Goal: Task Accomplishment & Management: Complete application form

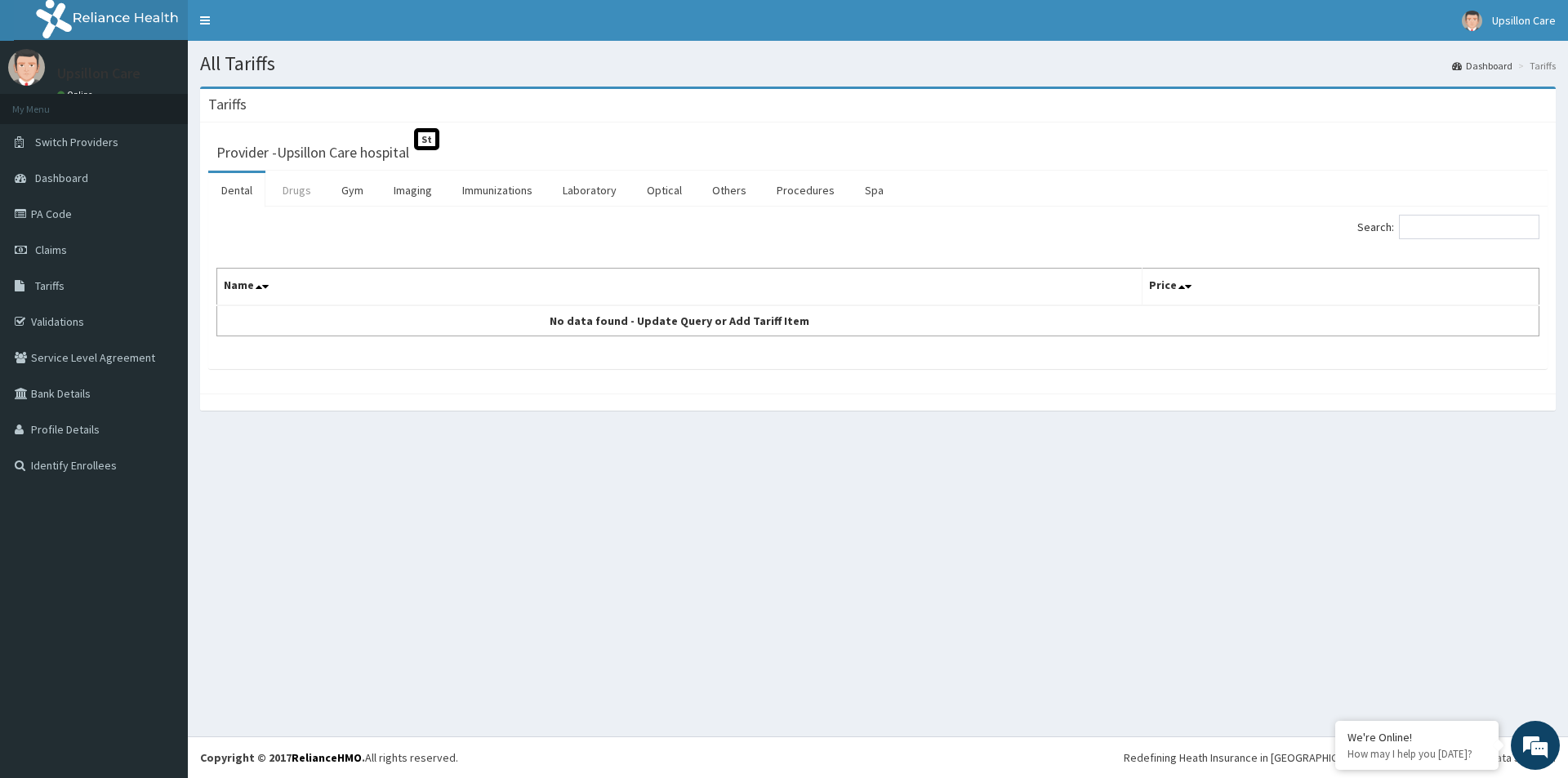
click at [301, 195] on link "Drugs" at bounding box center [297, 190] width 55 height 35
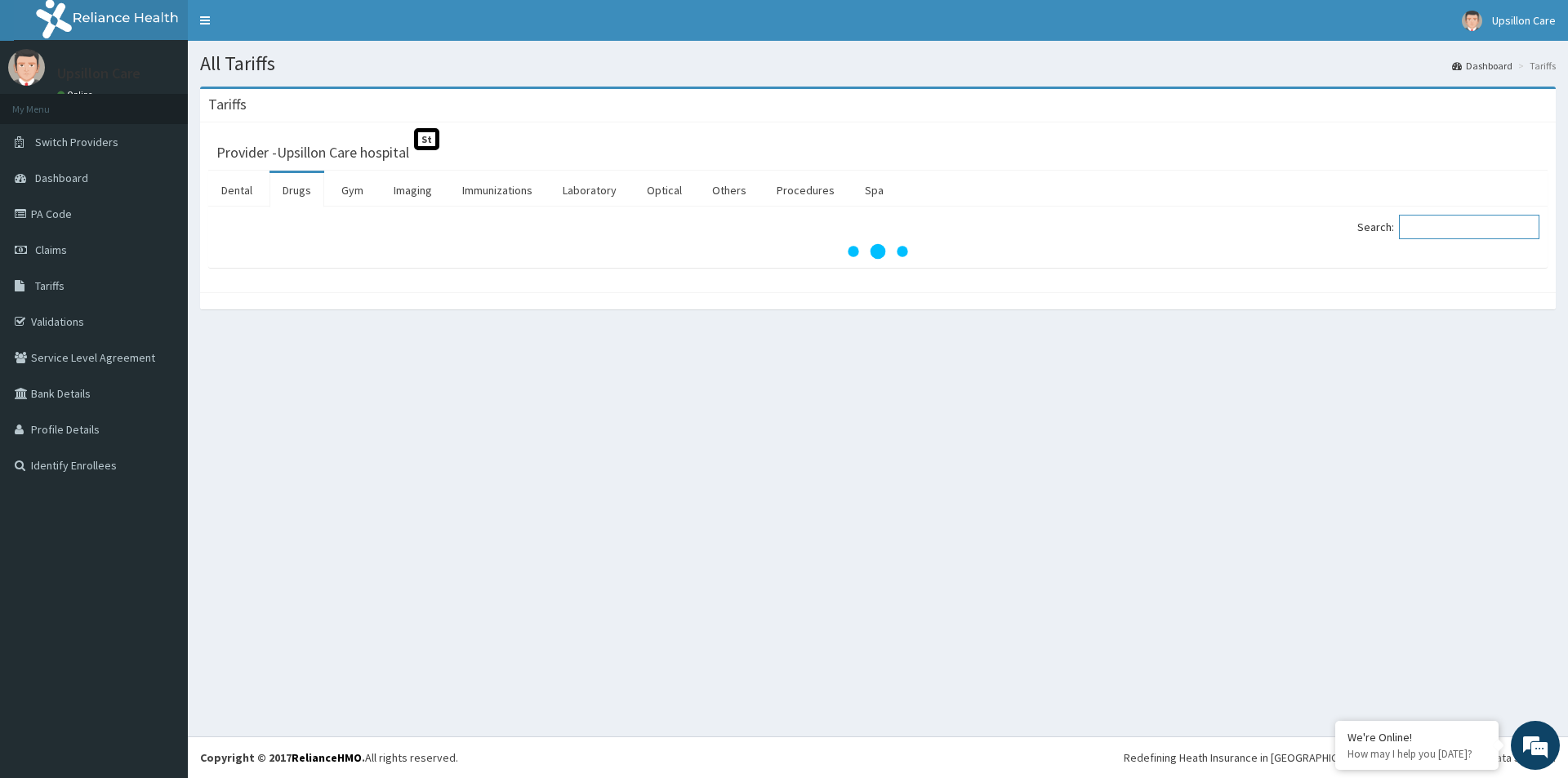
click at [1430, 227] on input "Search:" at bounding box center [1469, 227] width 141 height 24
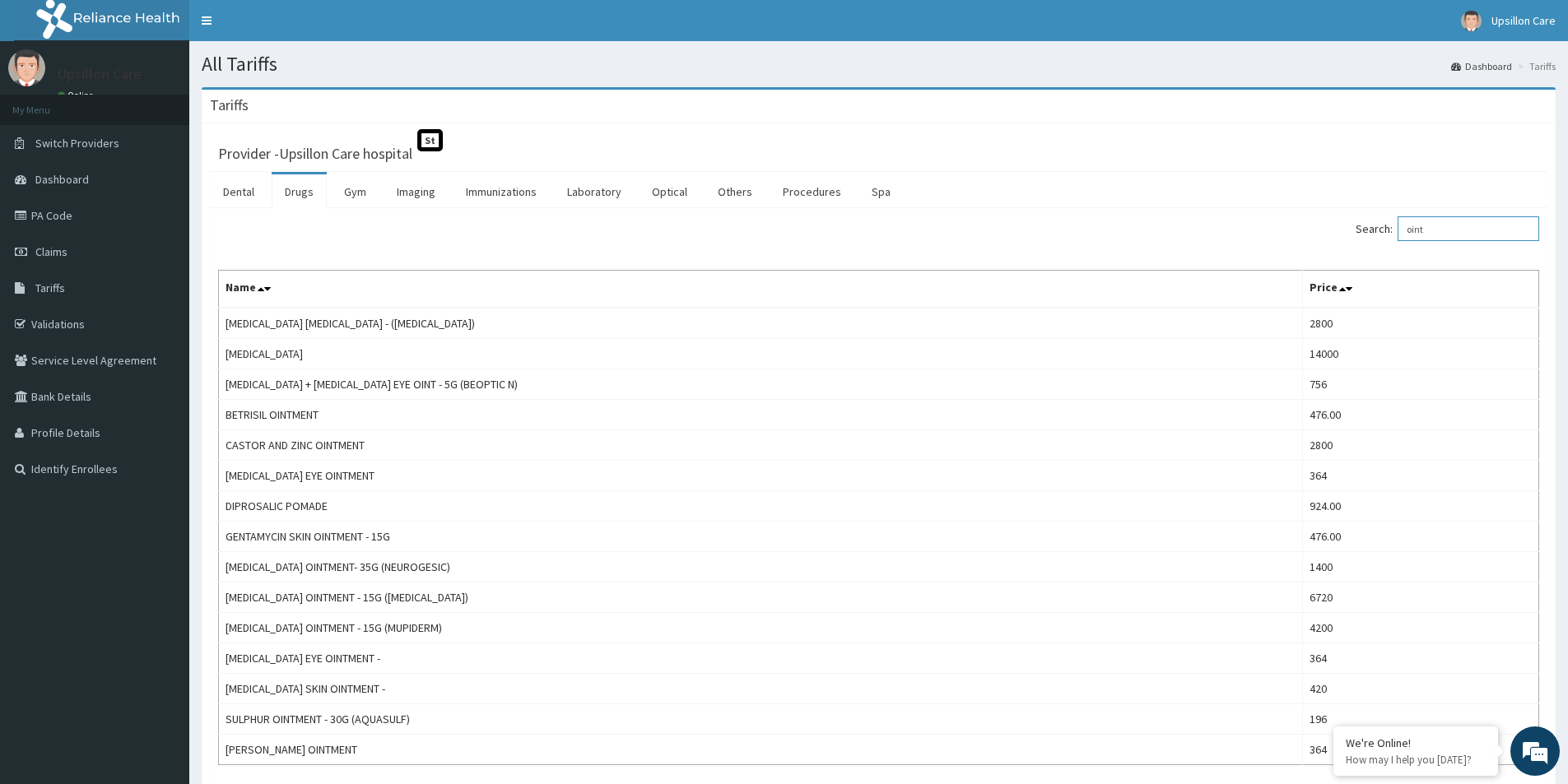
click at [1481, 228] on input "oint" at bounding box center [1468, 228] width 142 height 25
type input "o"
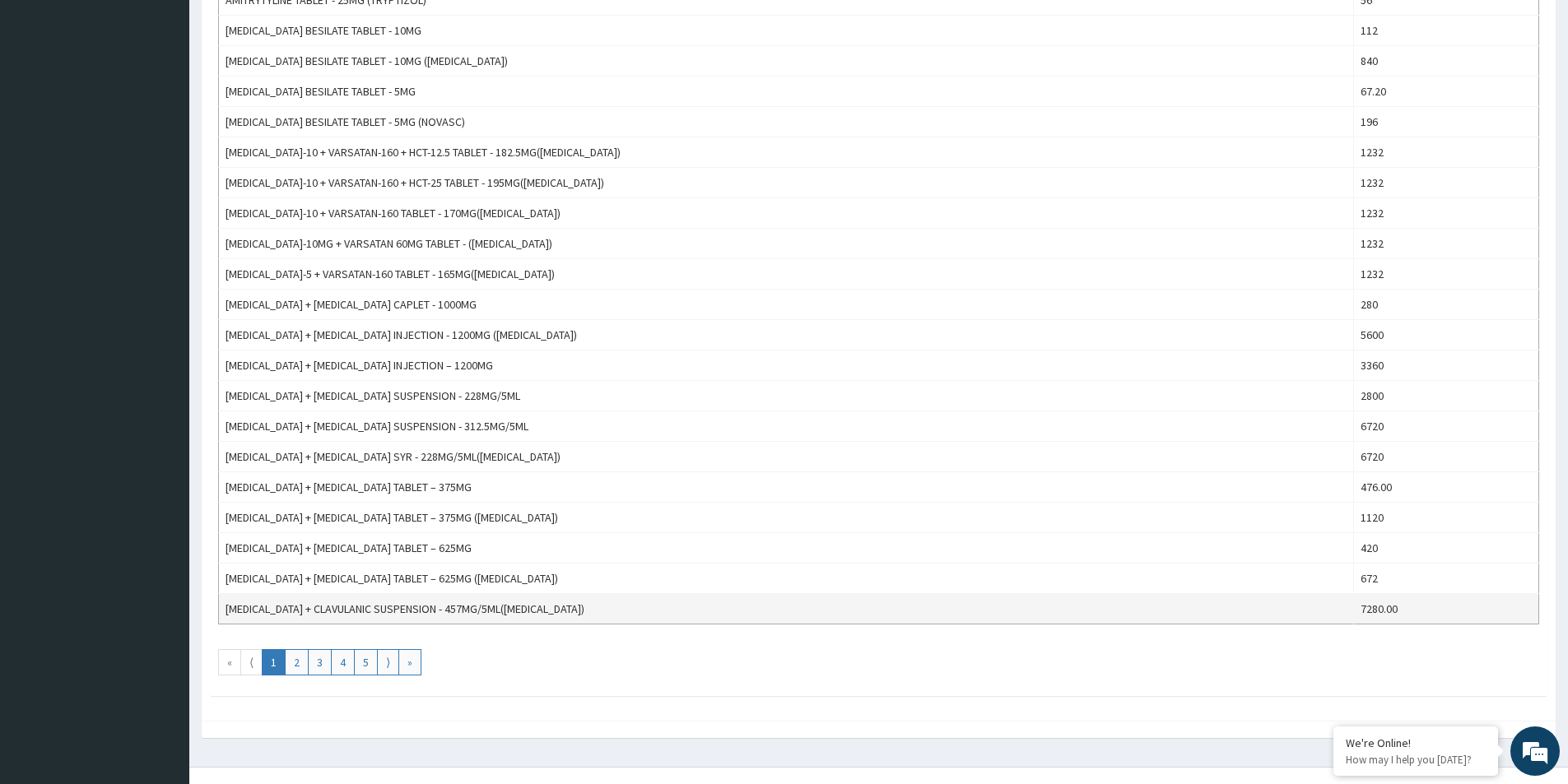
scroll to position [1231, 0]
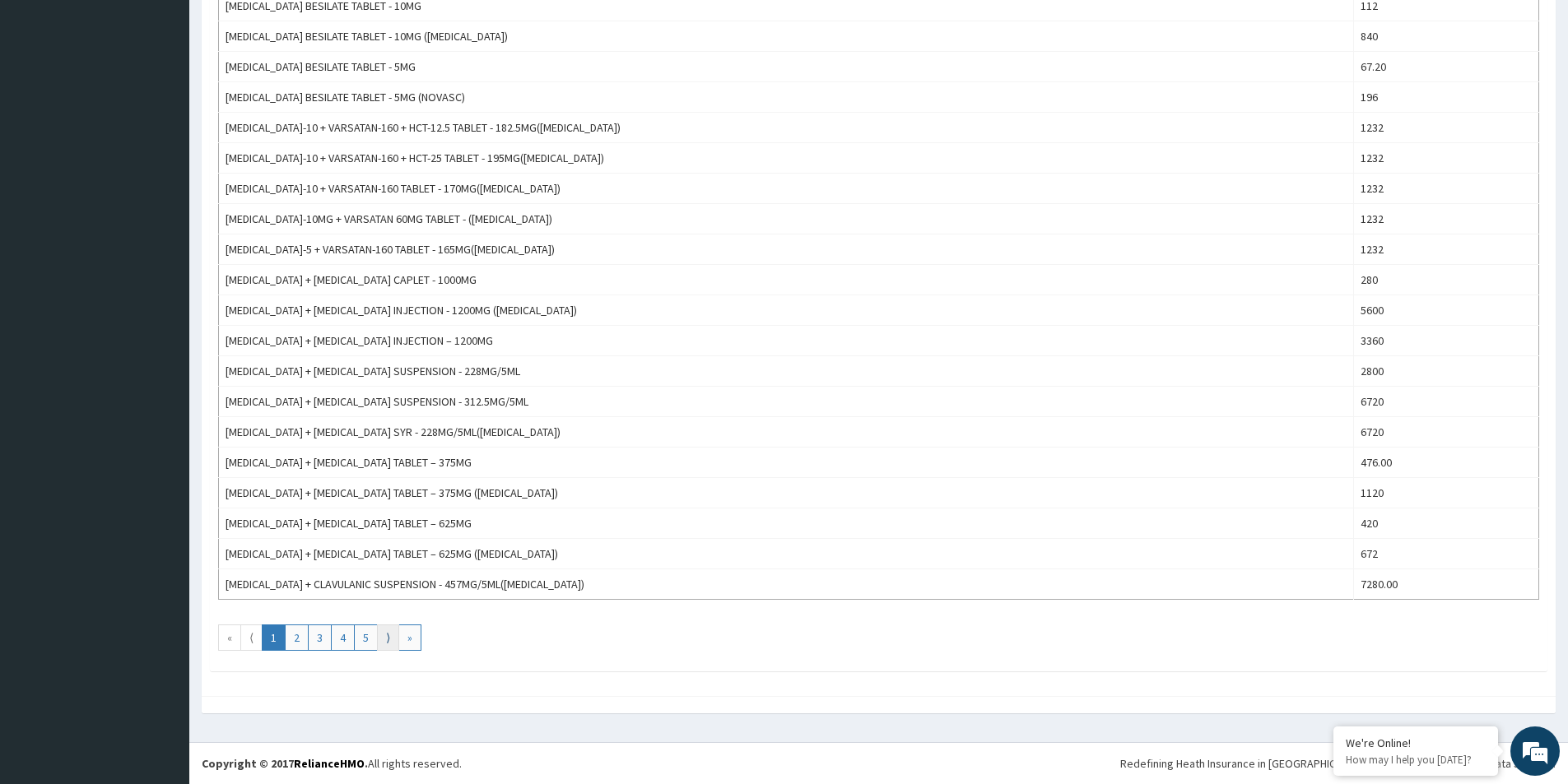
click at [390, 638] on link "⟩" at bounding box center [388, 637] width 22 height 26
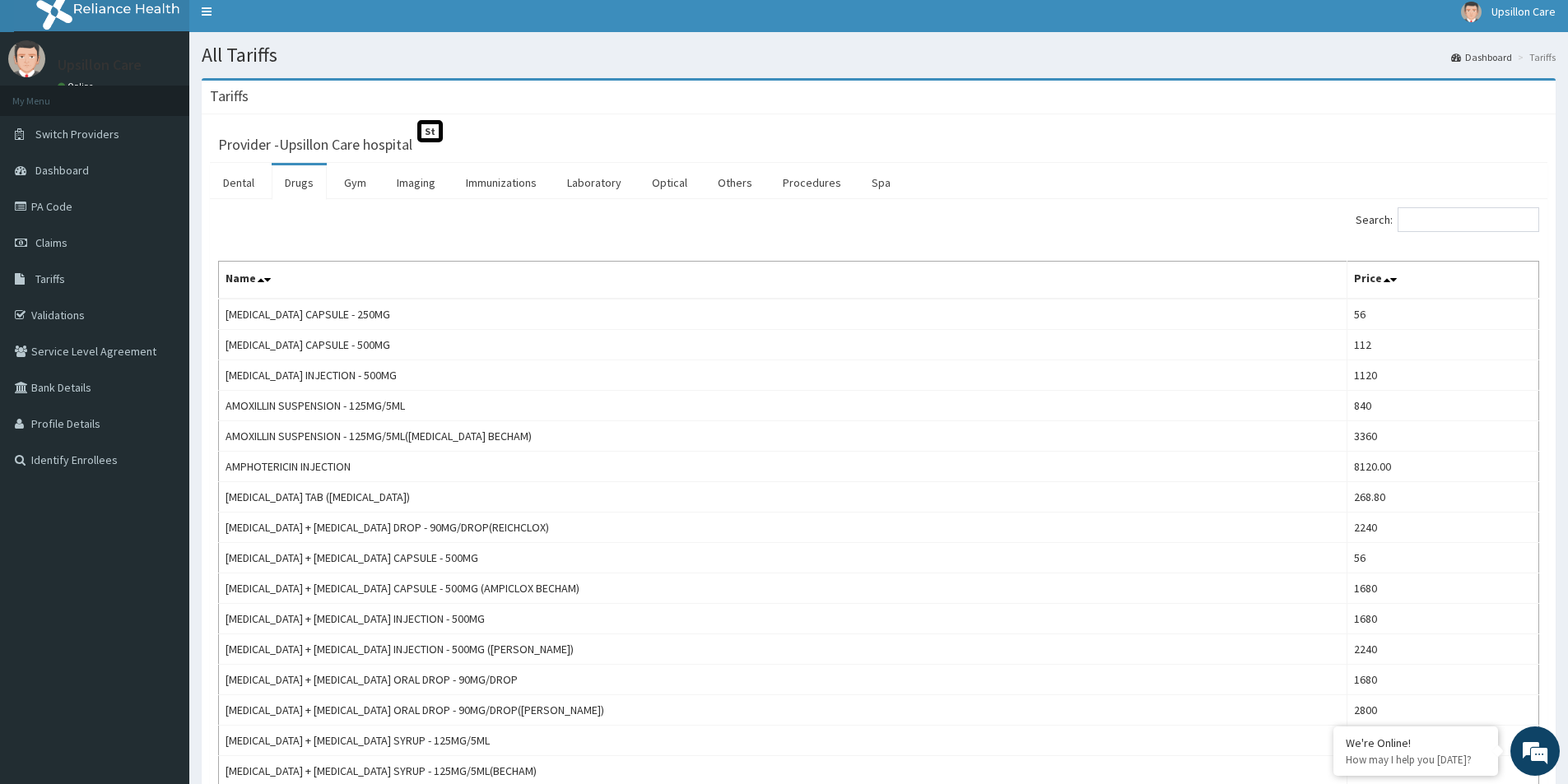
scroll to position [0, 0]
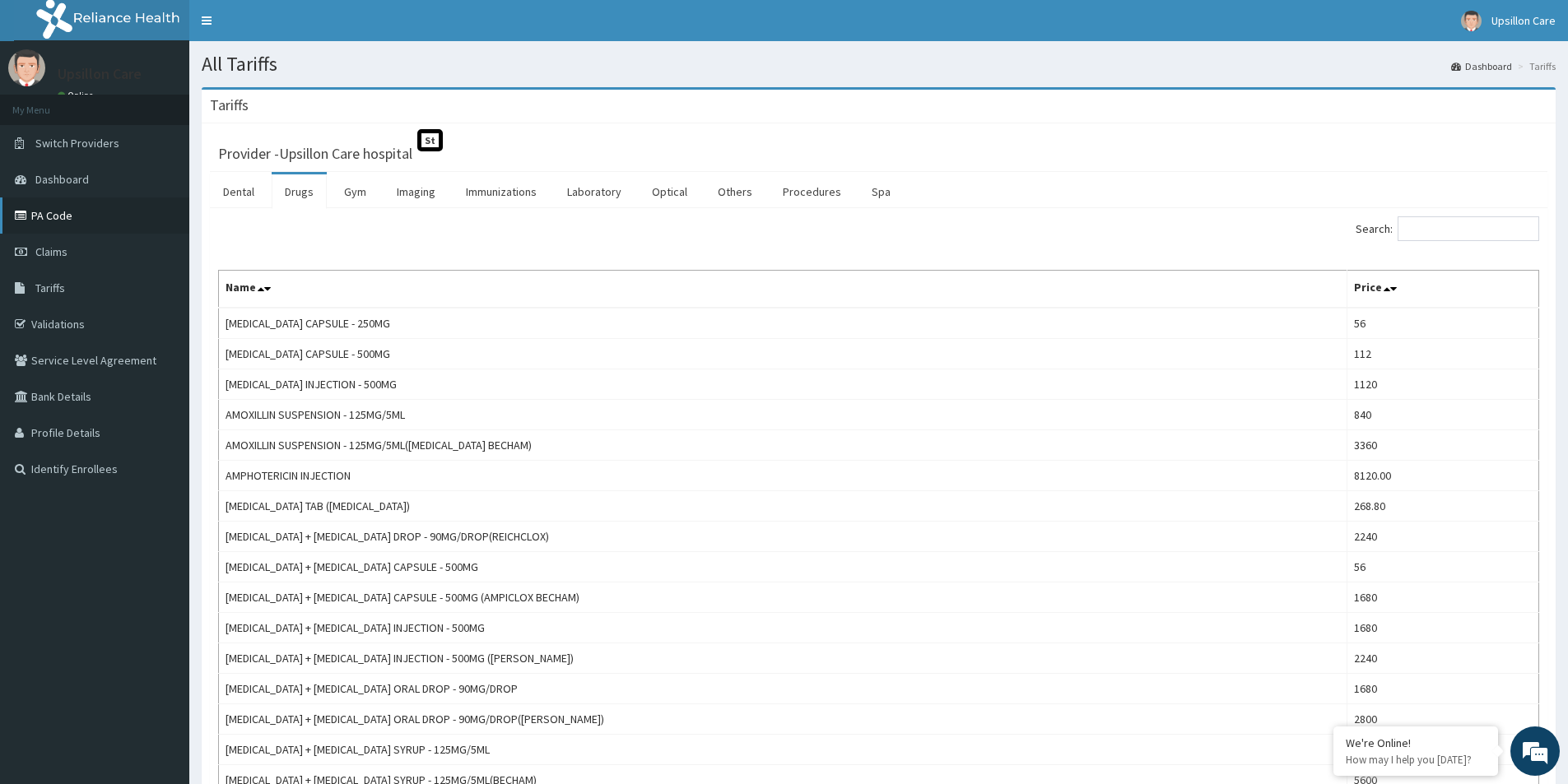
click at [70, 211] on link "PA Code" at bounding box center [94, 216] width 189 height 37
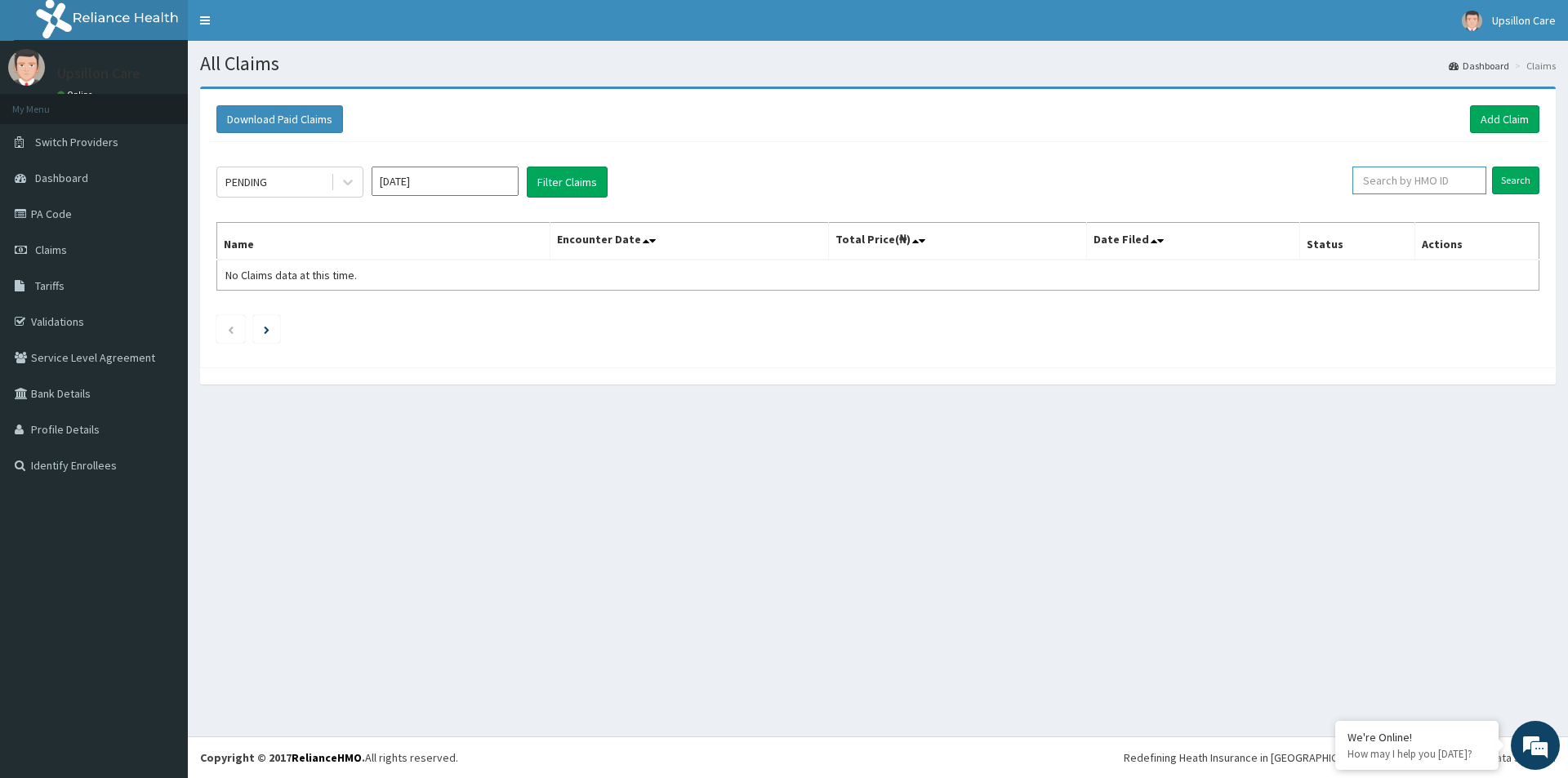
click at [1415, 174] on input "text" at bounding box center [1419, 180] width 134 height 28
paste input "RET/16375/A"
type input "RET/16375/A"
click at [1474, 180] on icon at bounding box center [1470, 180] width 12 height 12
click at [1502, 118] on link "Add Claim" at bounding box center [1505, 119] width 69 height 28
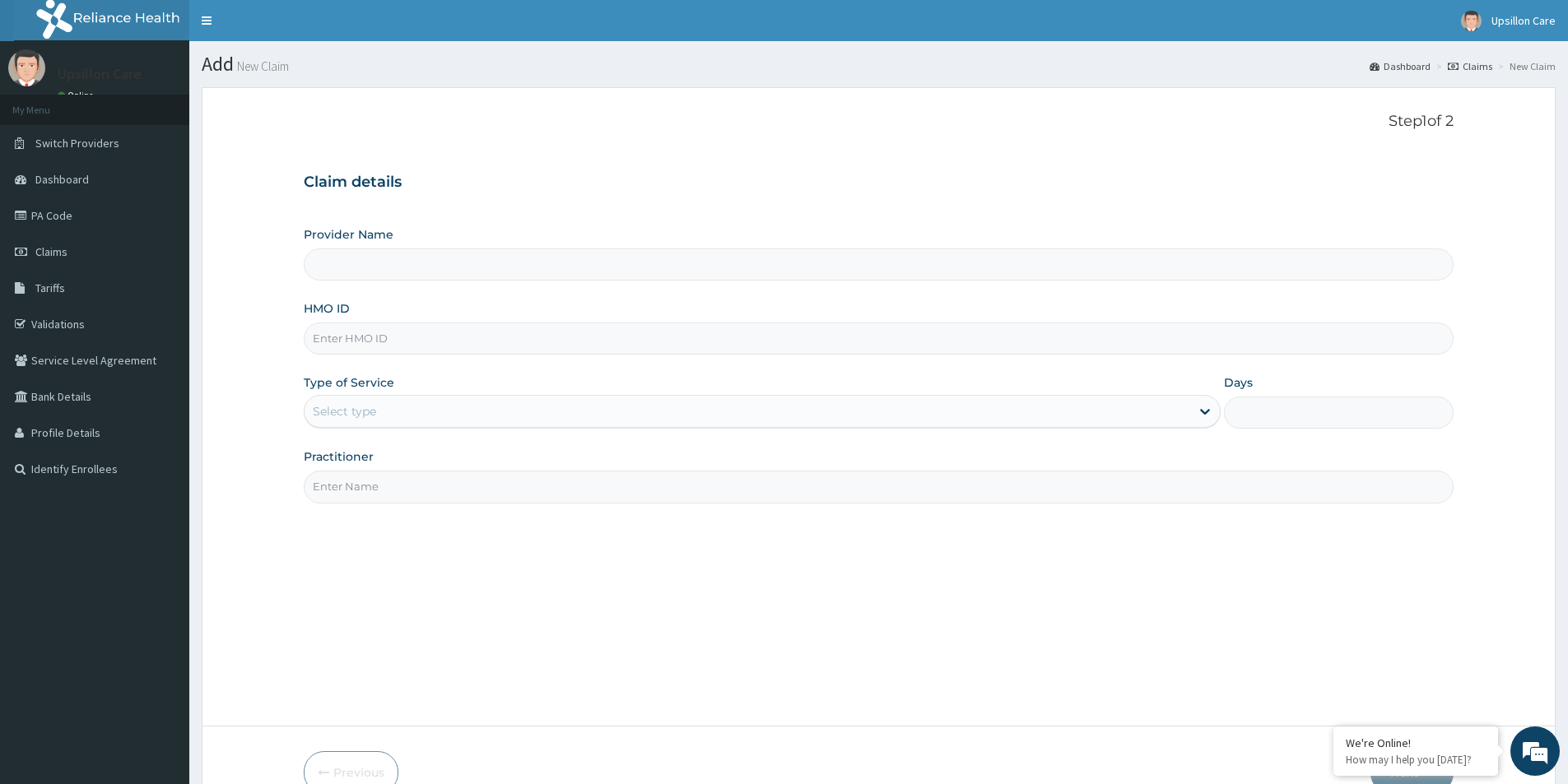
type input "Upsillon Care hospital"
click at [377, 340] on input "HMO ID" at bounding box center [877, 339] width 1149 height 32
paste input "RET/16375/A"
type input "RET/16375/A"
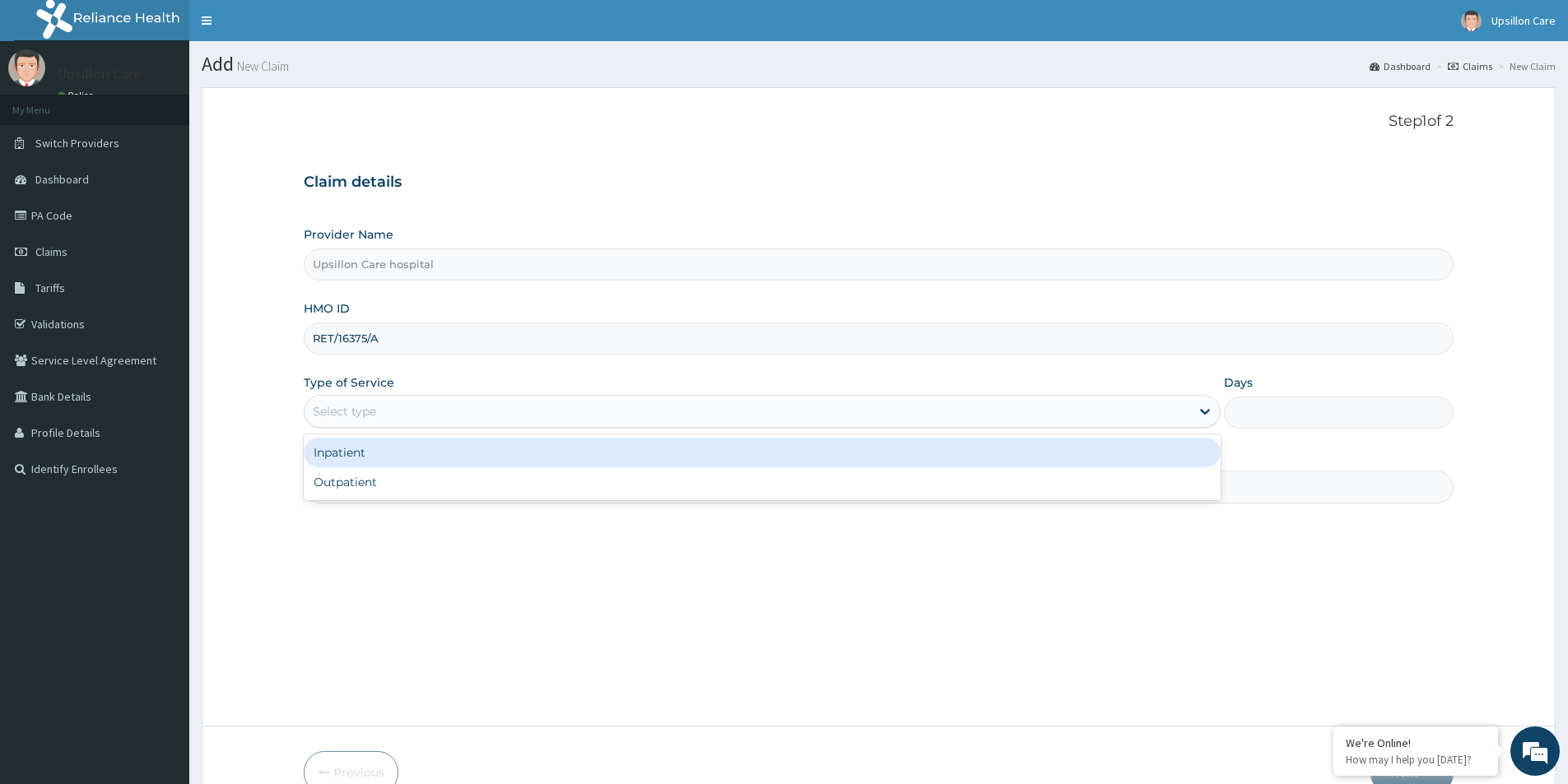
click at [376, 395] on div "Select type" at bounding box center [761, 411] width 917 height 33
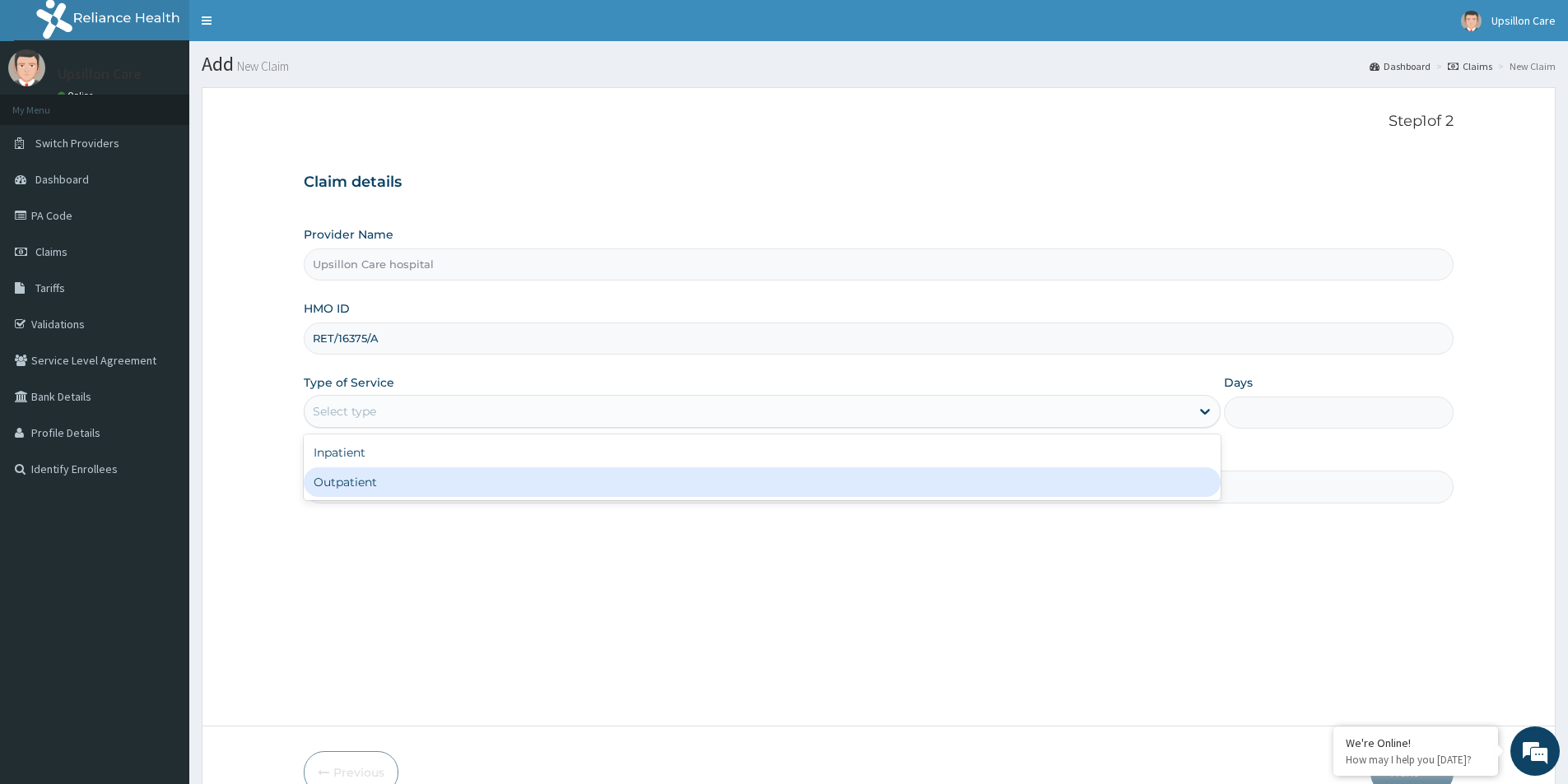
click at [363, 483] on div "Outpatient" at bounding box center [761, 482] width 917 height 30
type input "1"
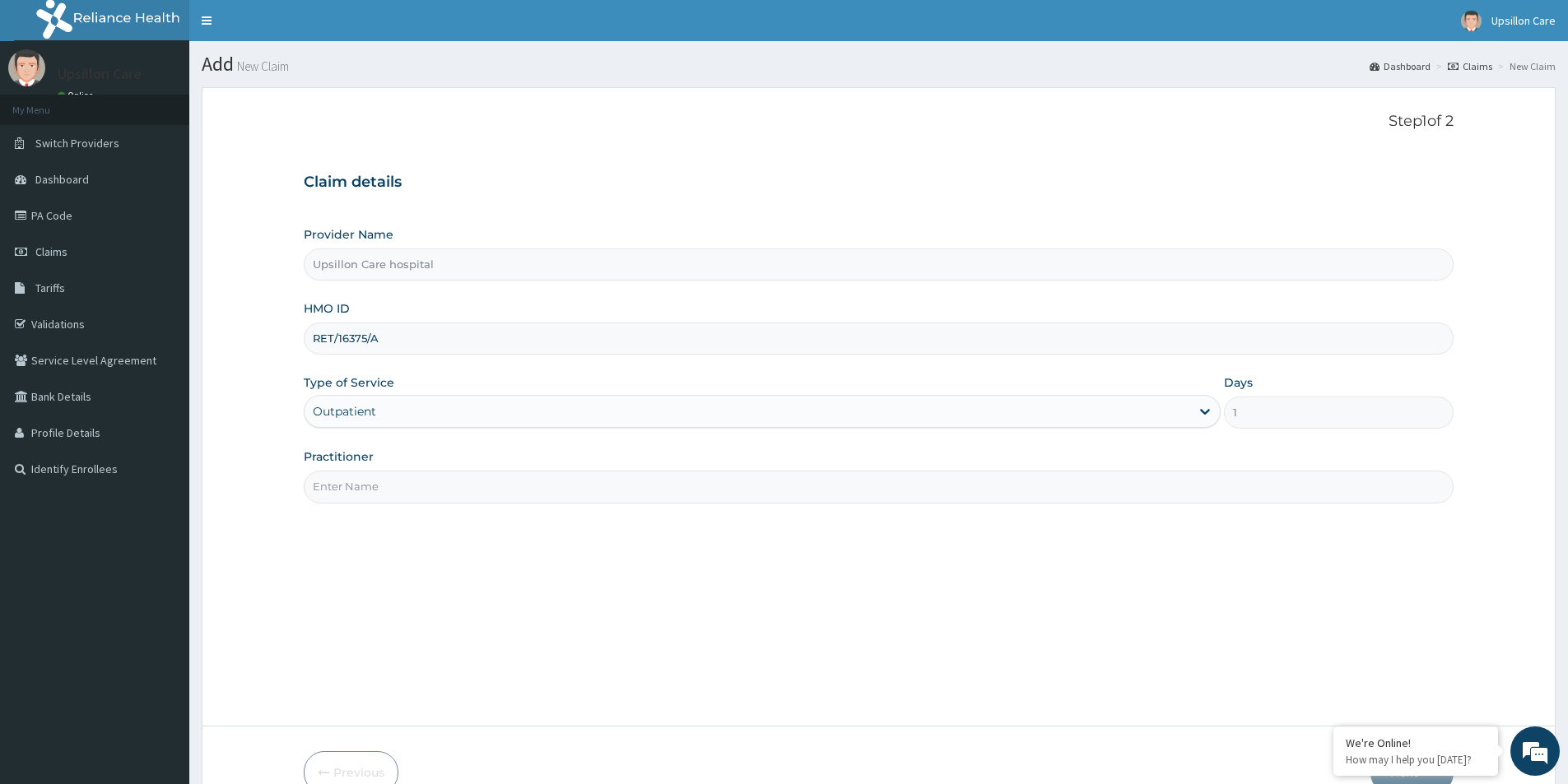
click at [363, 487] on input "Practitioner" at bounding box center [877, 487] width 1149 height 32
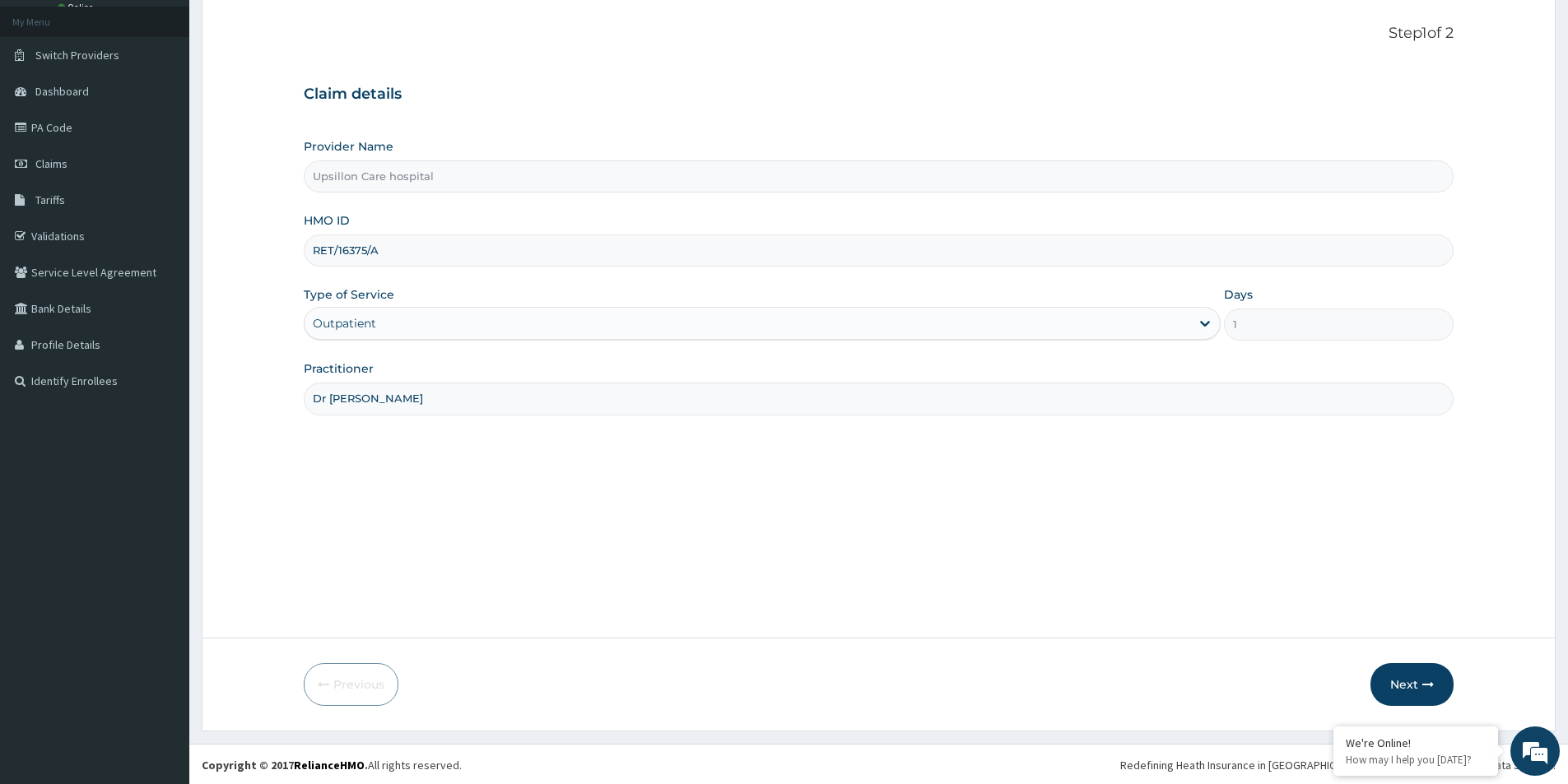
scroll to position [90, 0]
type input "Dr Greg"
click at [1426, 679] on icon "button" at bounding box center [1428, 683] width 12 height 12
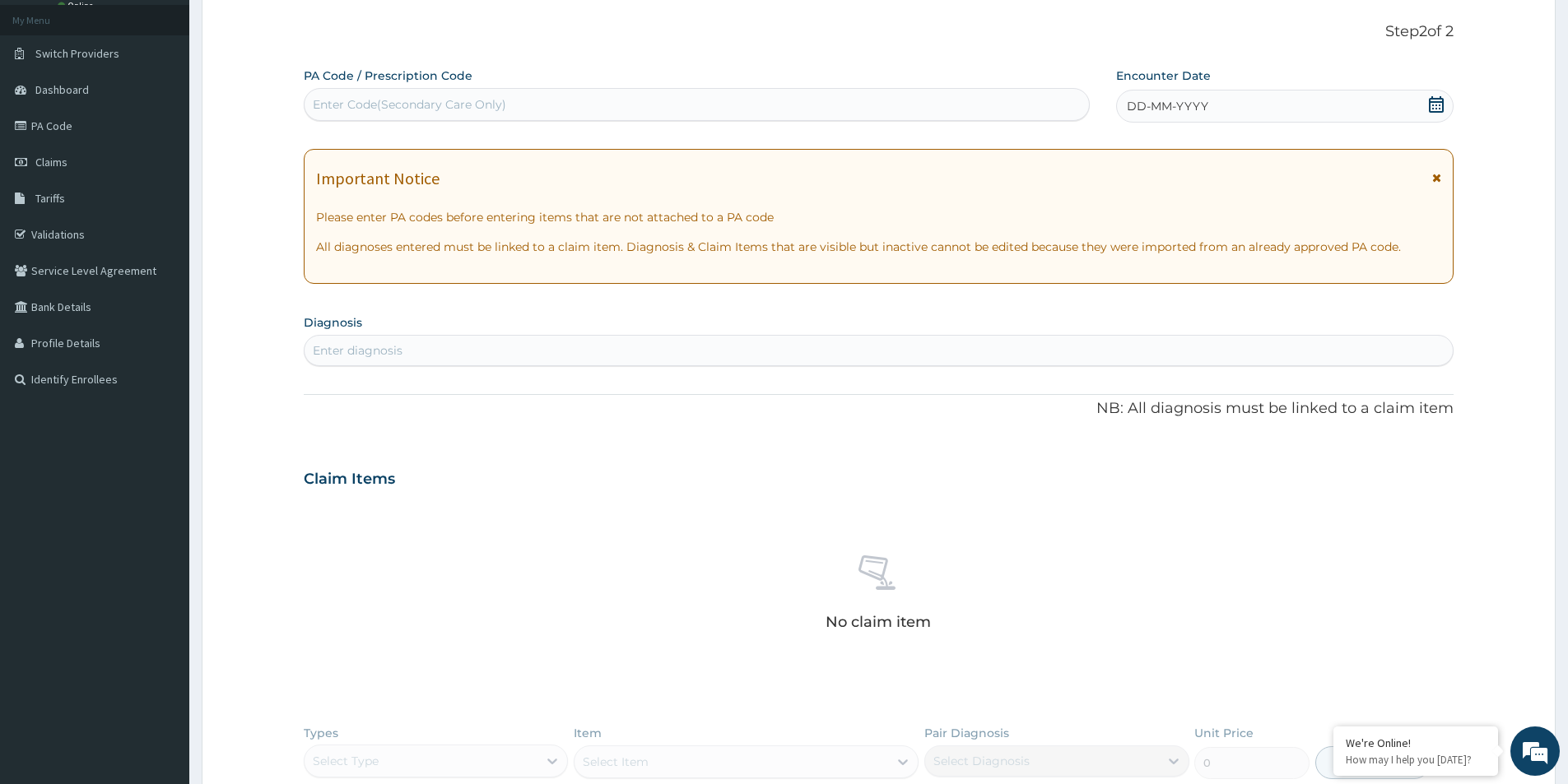
click at [354, 346] on div "Enter diagnosis" at bounding box center [358, 350] width 90 height 16
click at [356, 346] on div "Enter diagnosis" at bounding box center [358, 350] width 90 height 16
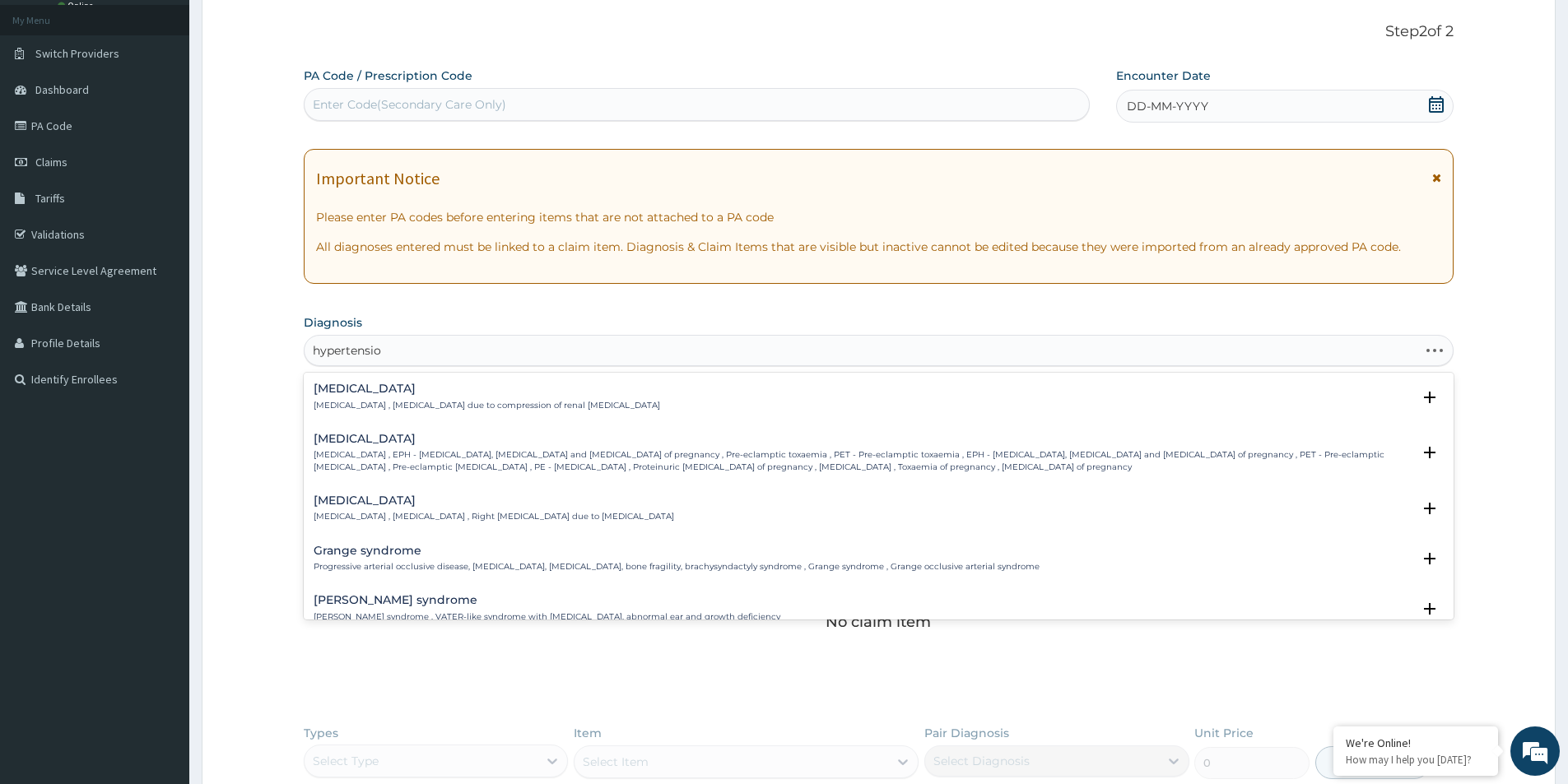
type input "hypertension"
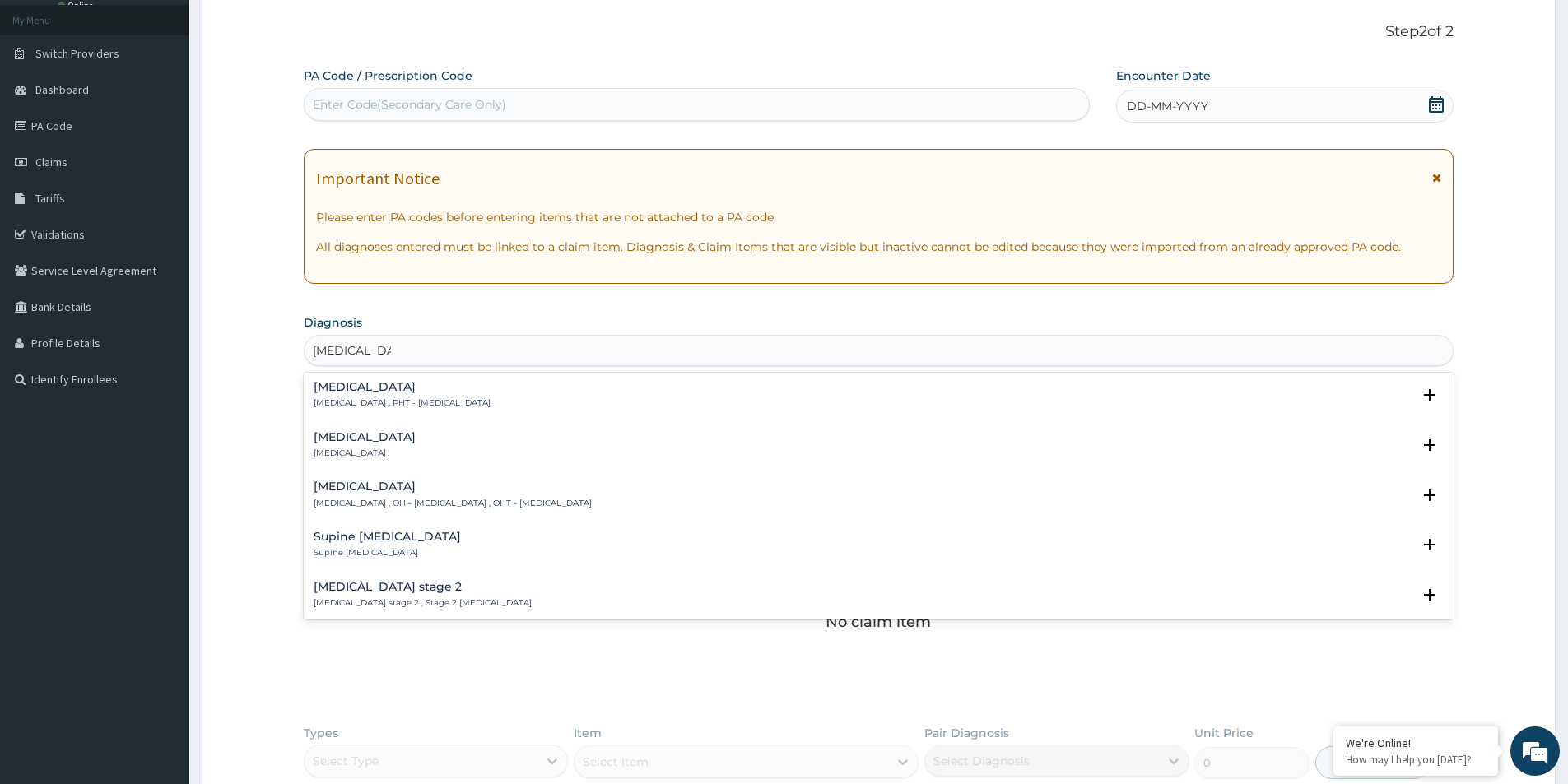
scroll to position [494, 0]
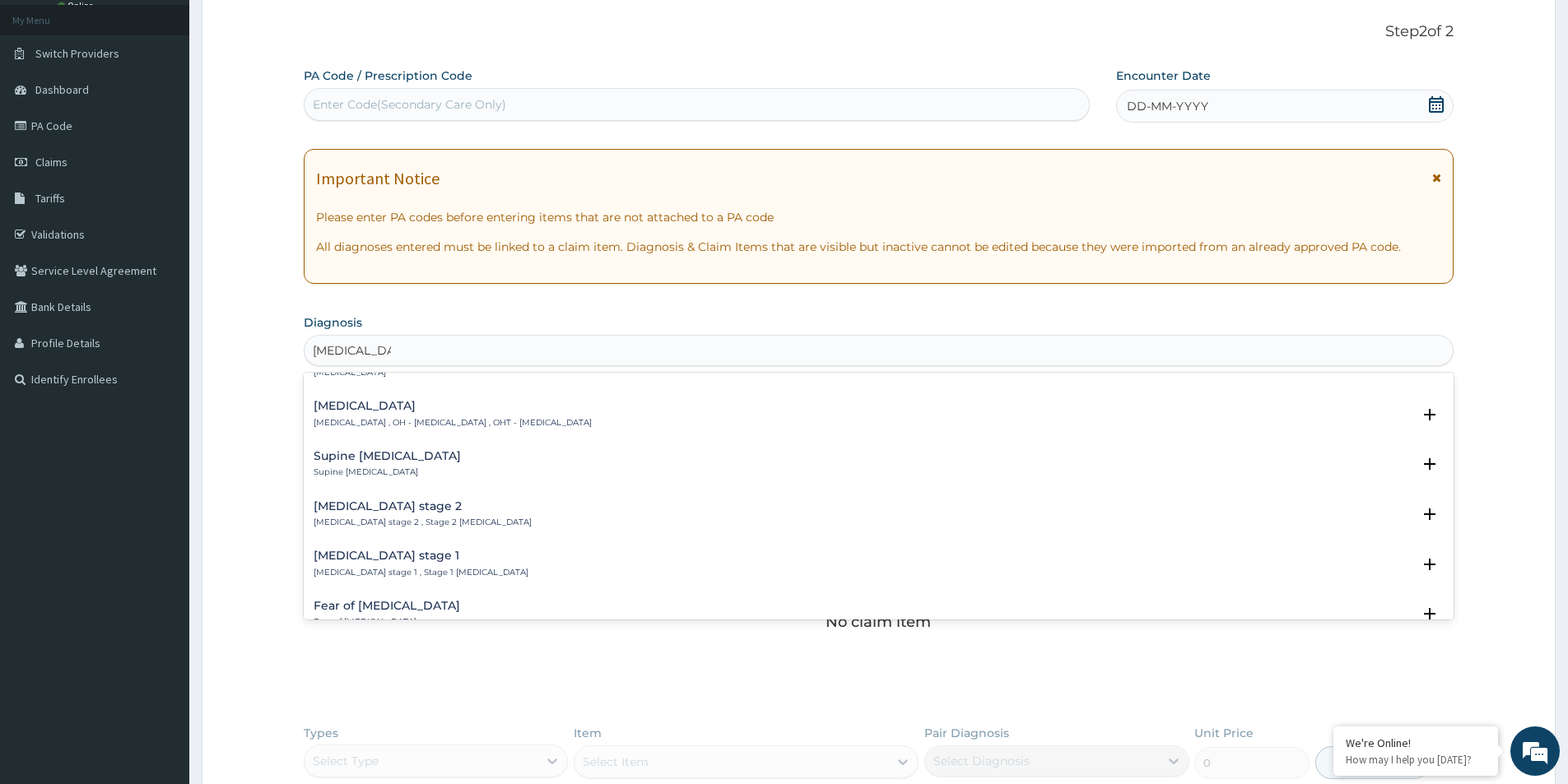
click at [409, 561] on h4 "Hypertension stage 1" at bounding box center [420, 556] width 215 height 13
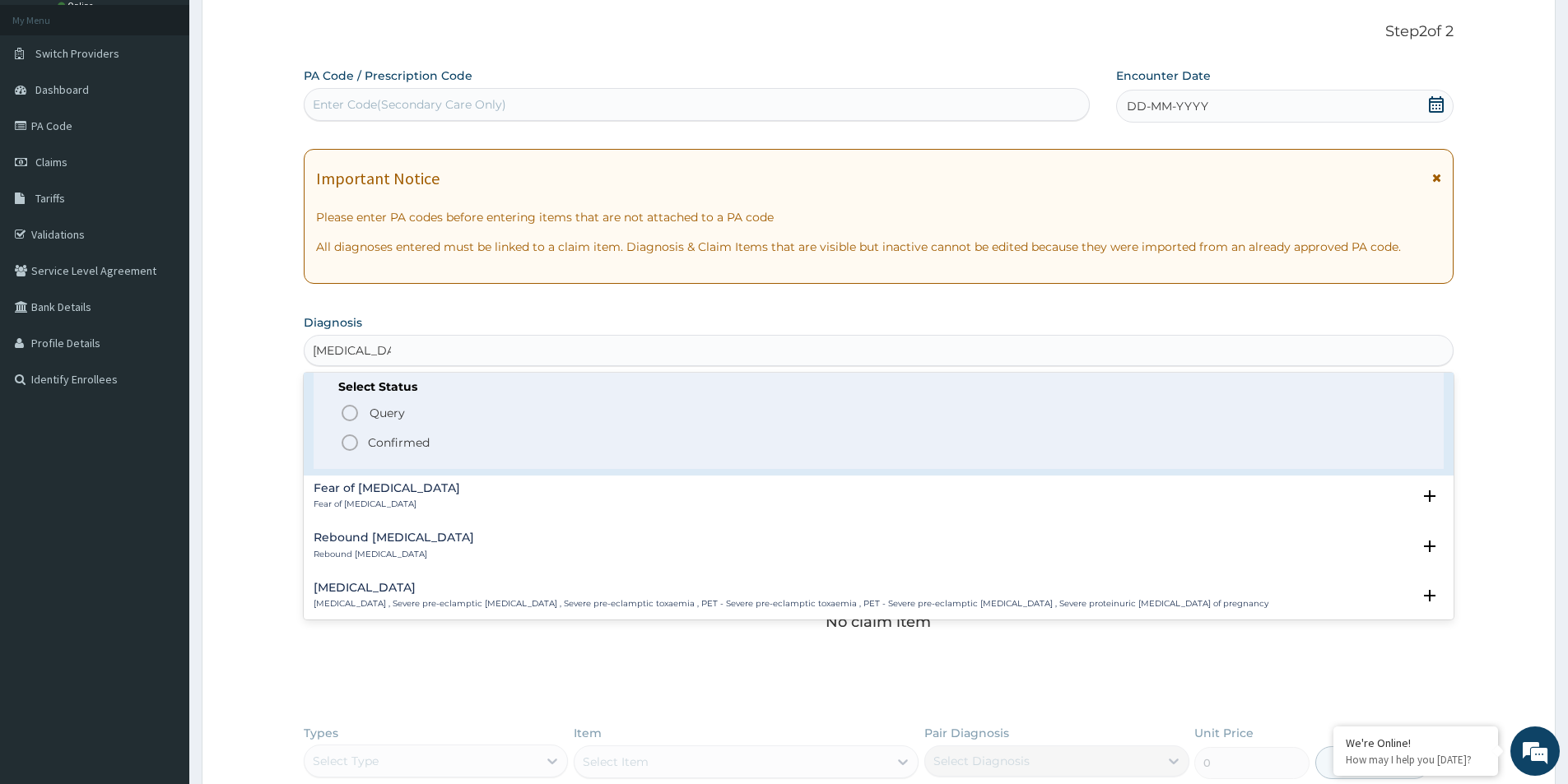
scroll to position [741, 0]
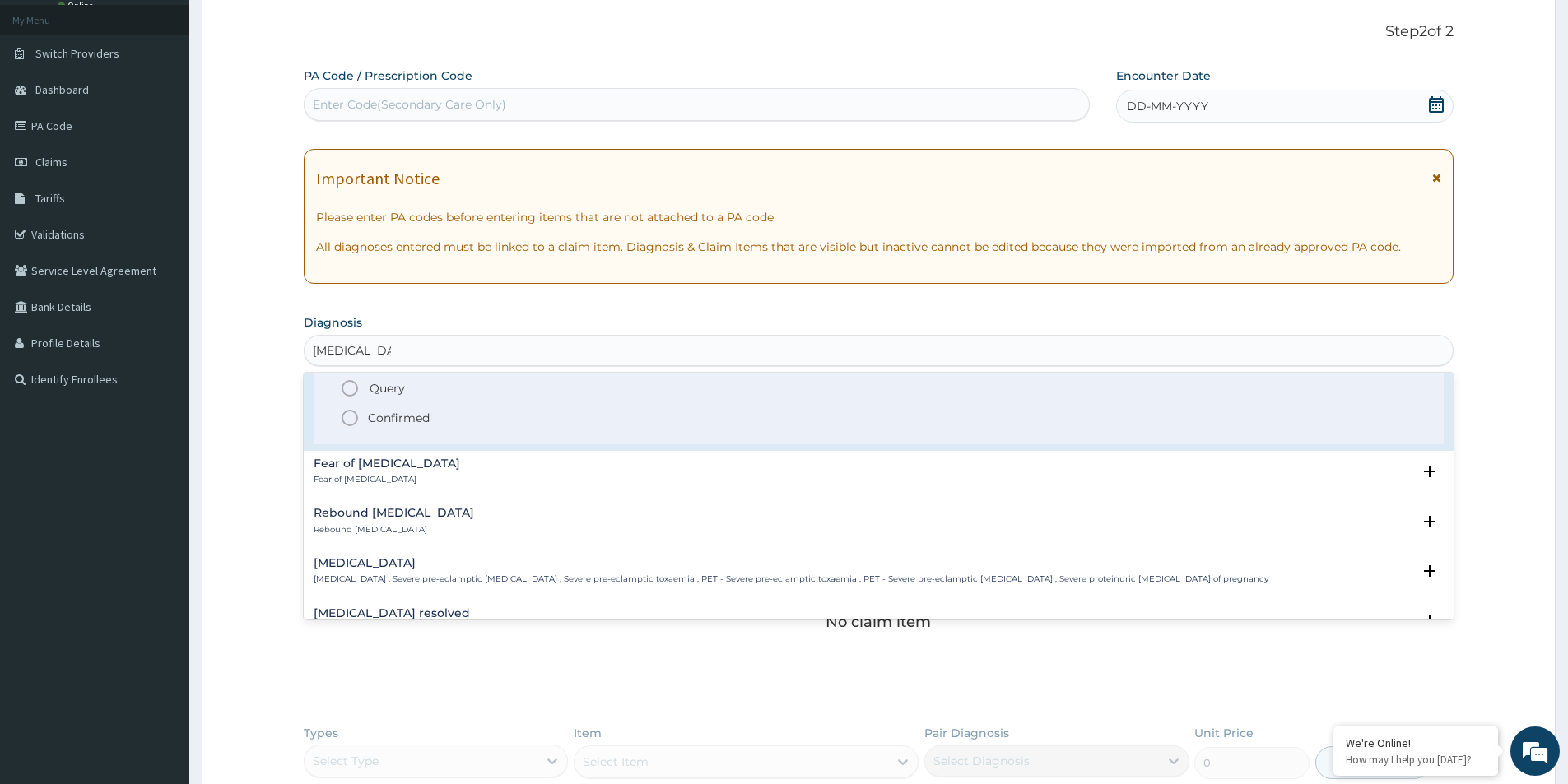
click at [351, 412] on icon "status option filled" at bounding box center [349, 418] width 20 height 20
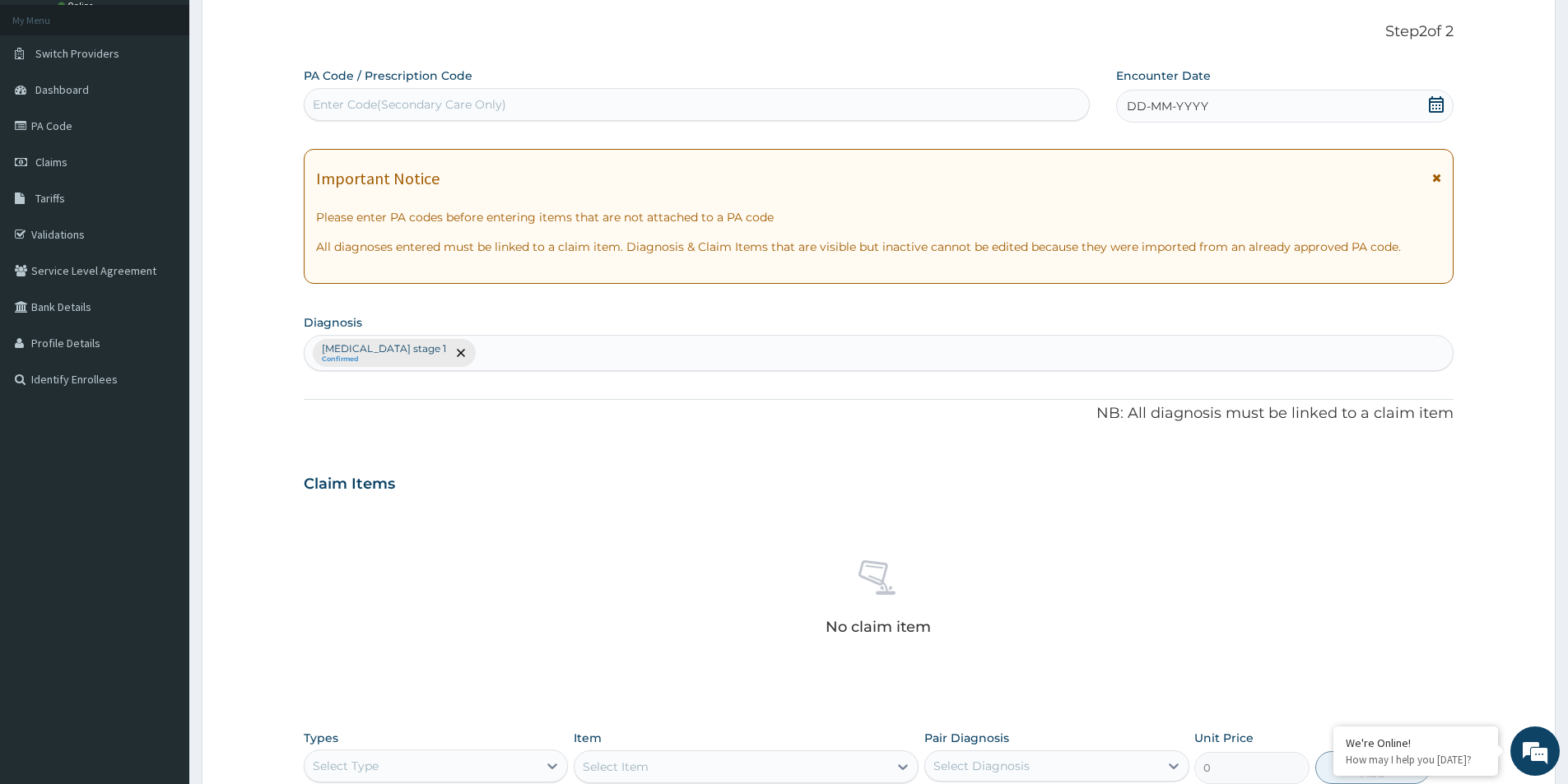
click at [475, 352] on div "Hypertension stage 1 Confirmed" at bounding box center [878, 353] width 1148 height 35
click at [470, 362] on div "Hypertension stage 1 Confirmed" at bounding box center [878, 353] width 1148 height 35
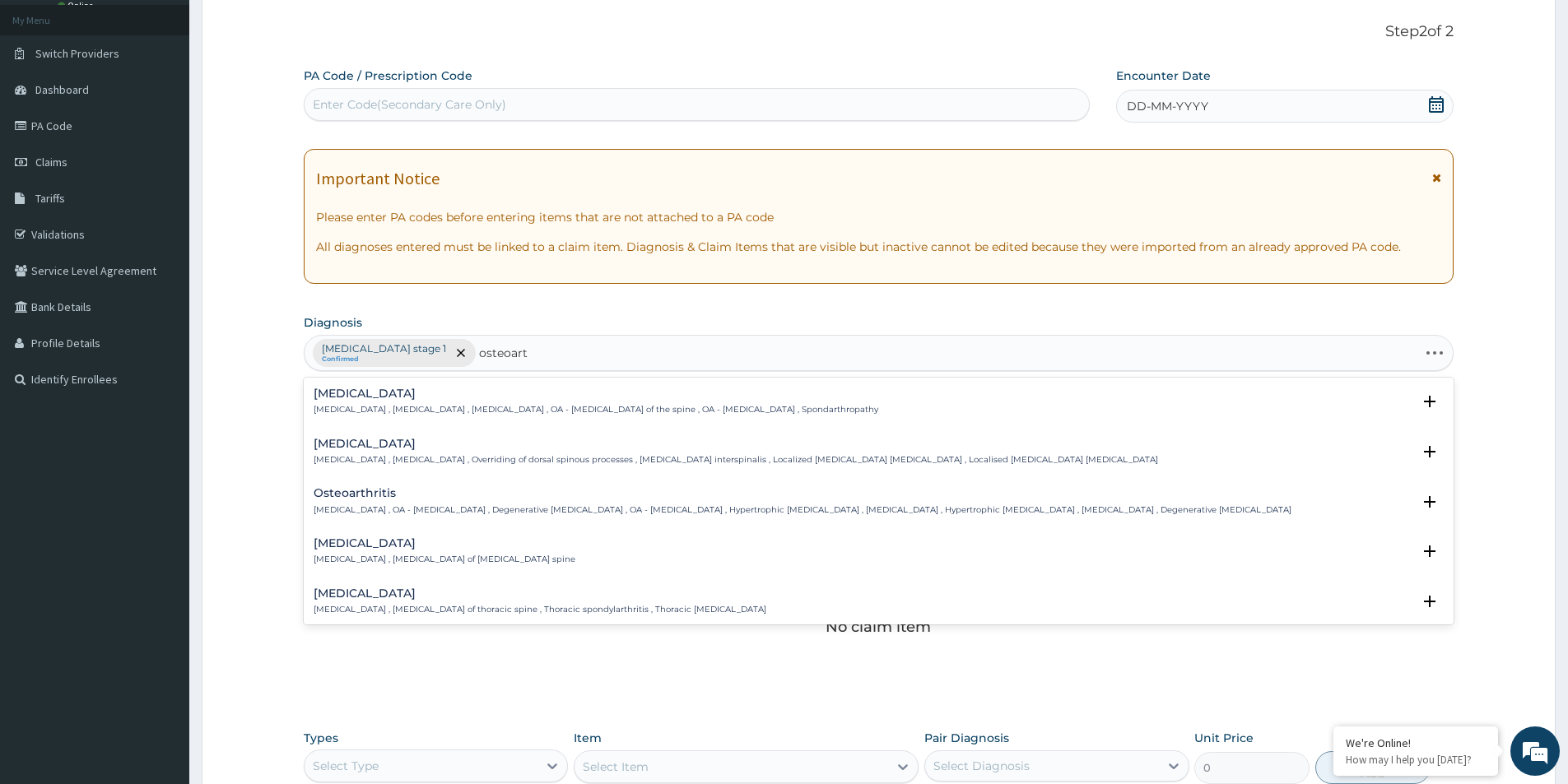
type input "osteoarth"
click at [399, 499] on h4 "Osteoarthritis" at bounding box center [802, 494] width 978 height 13
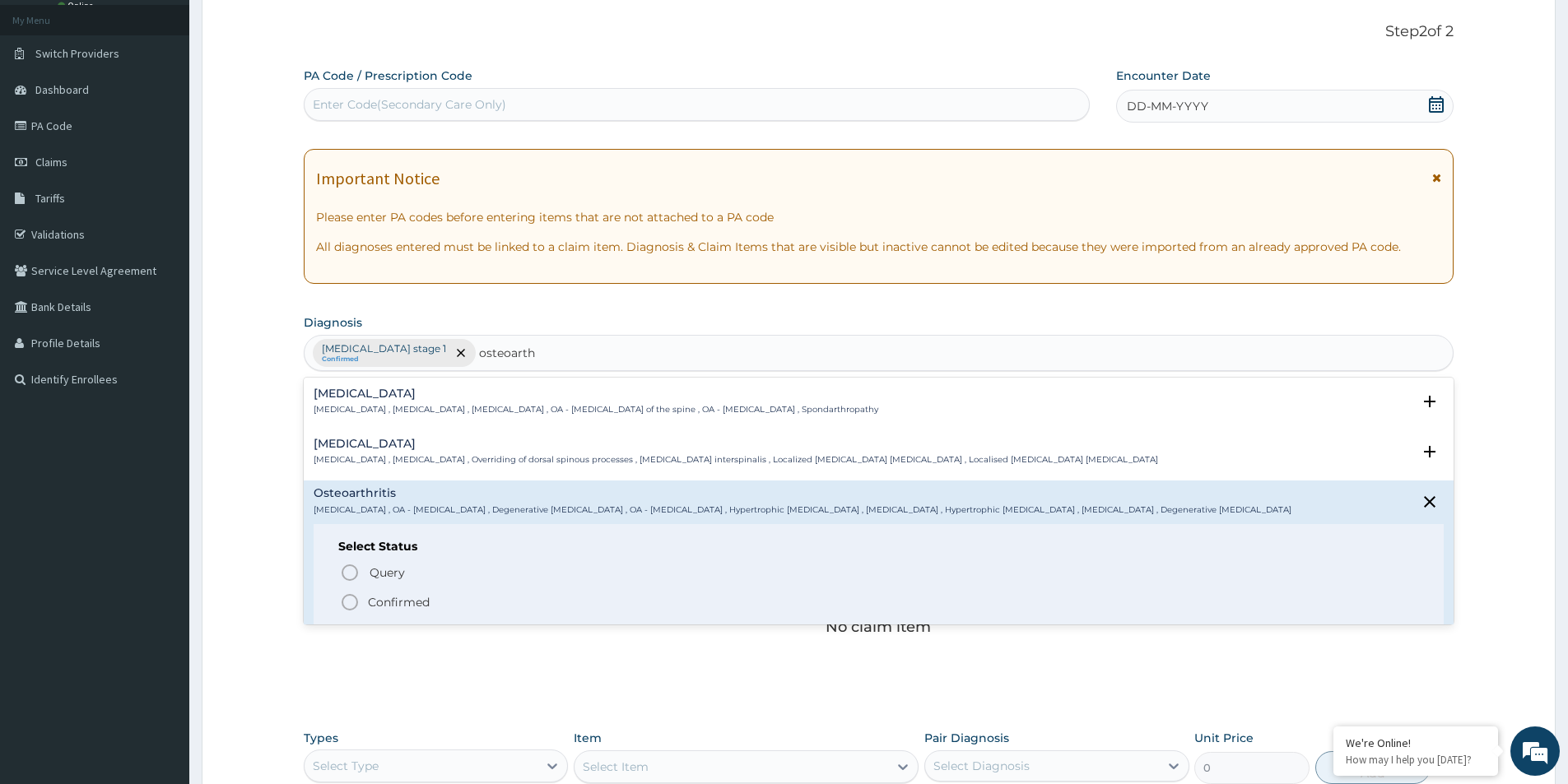
click at [355, 602] on icon "status option filled" at bounding box center [349, 602] width 20 height 20
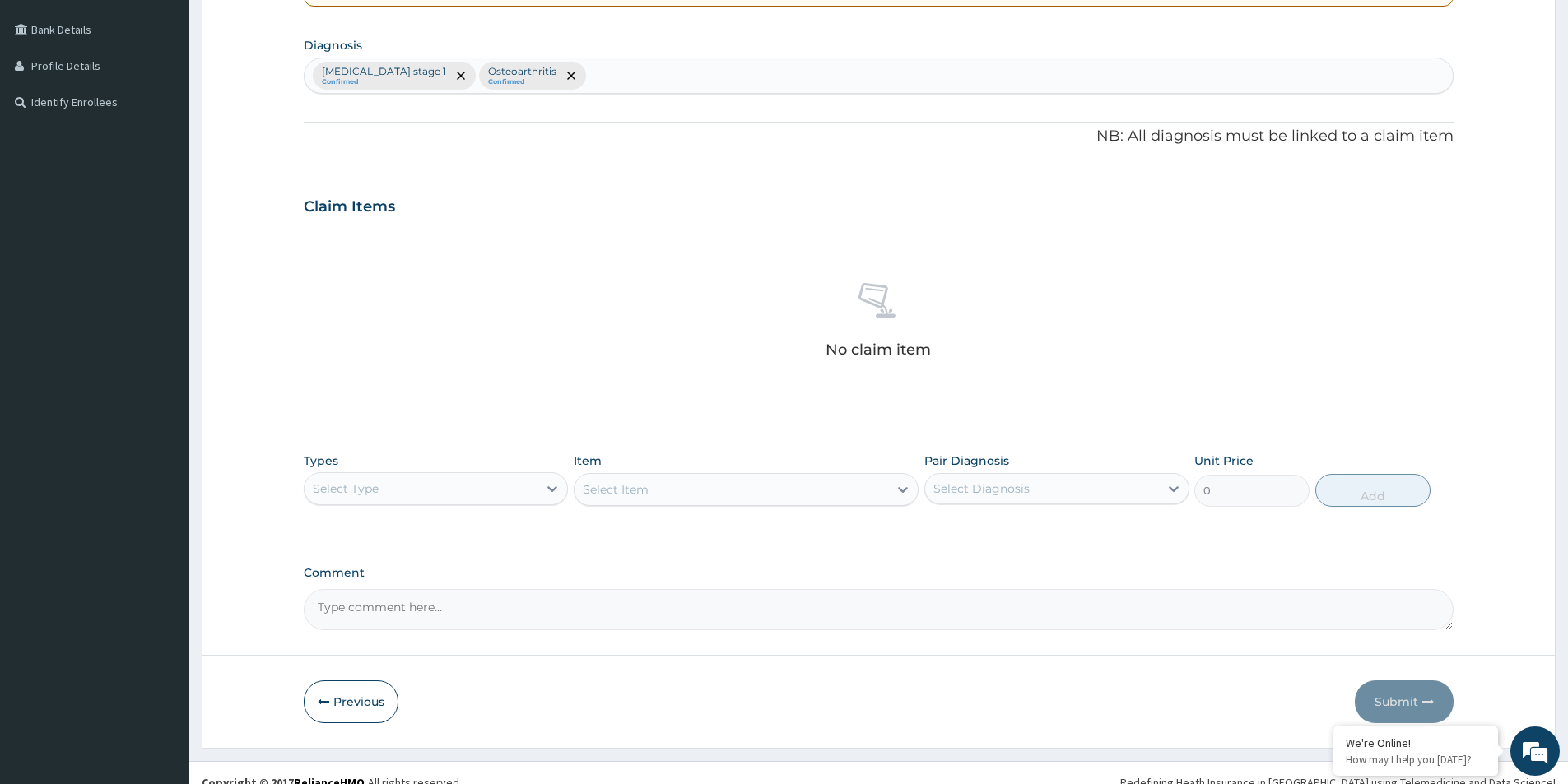
scroll to position [386, 0]
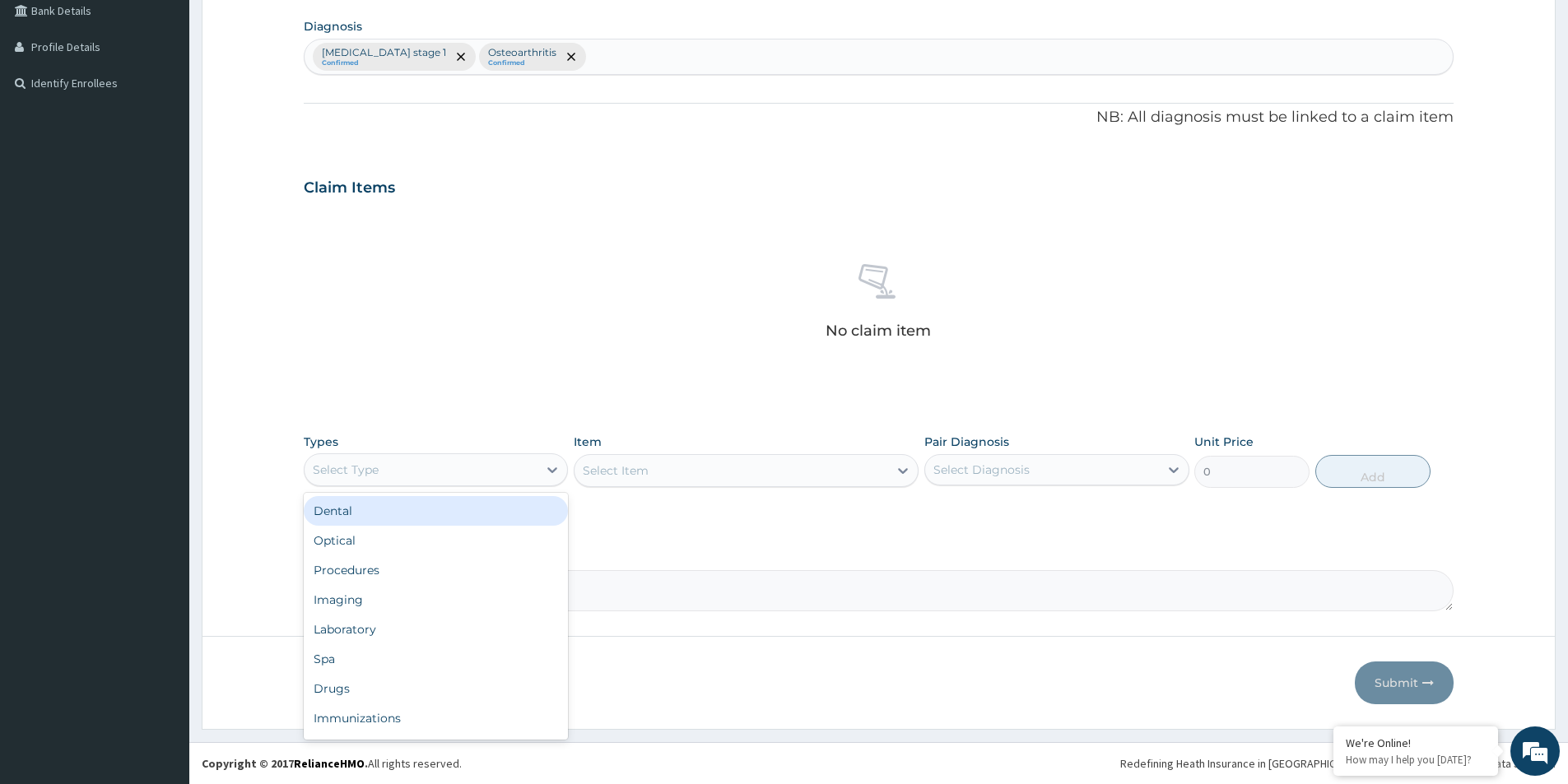
click at [383, 475] on div "Select Type" at bounding box center [420, 470] width 233 height 26
click at [392, 567] on div "Procedures" at bounding box center [435, 570] width 264 height 30
click at [608, 463] on div "Select Item" at bounding box center [746, 471] width 345 height 33
click at [610, 469] on div "Select Item" at bounding box center [746, 471] width 345 height 33
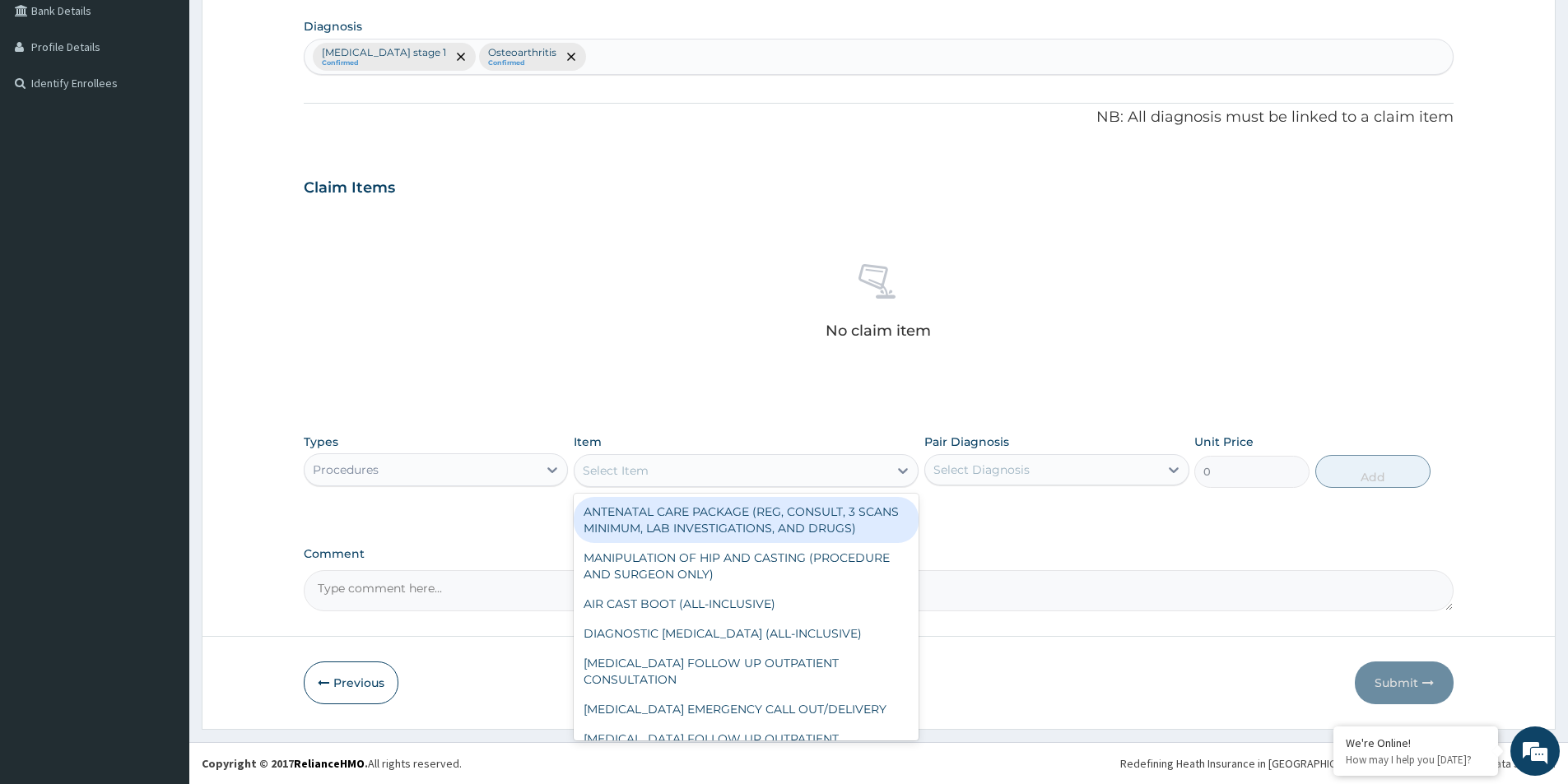
click at [610, 469] on div "Select Item" at bounding box center [616, 470] width 66 height 16
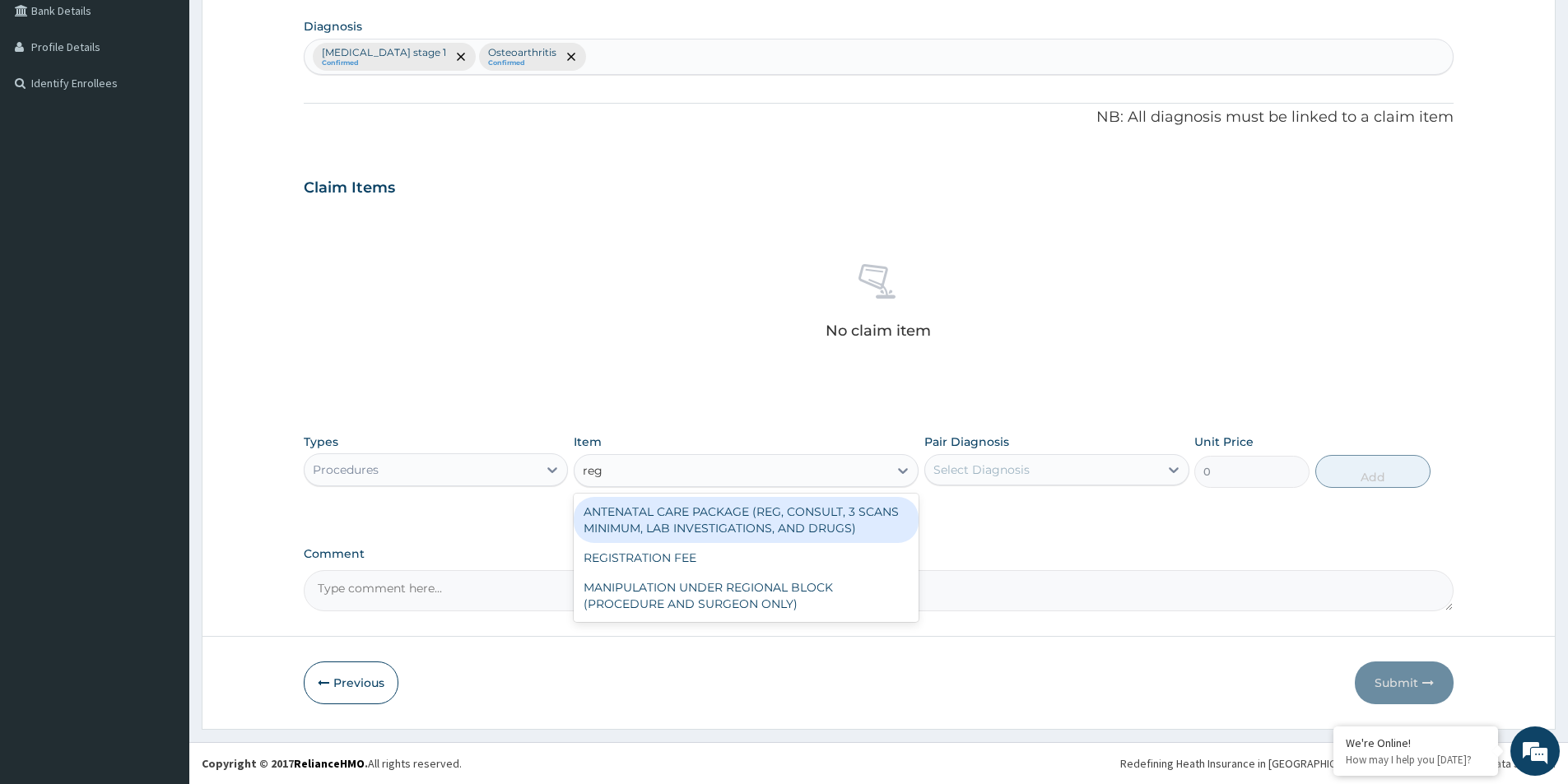
type input "regi"
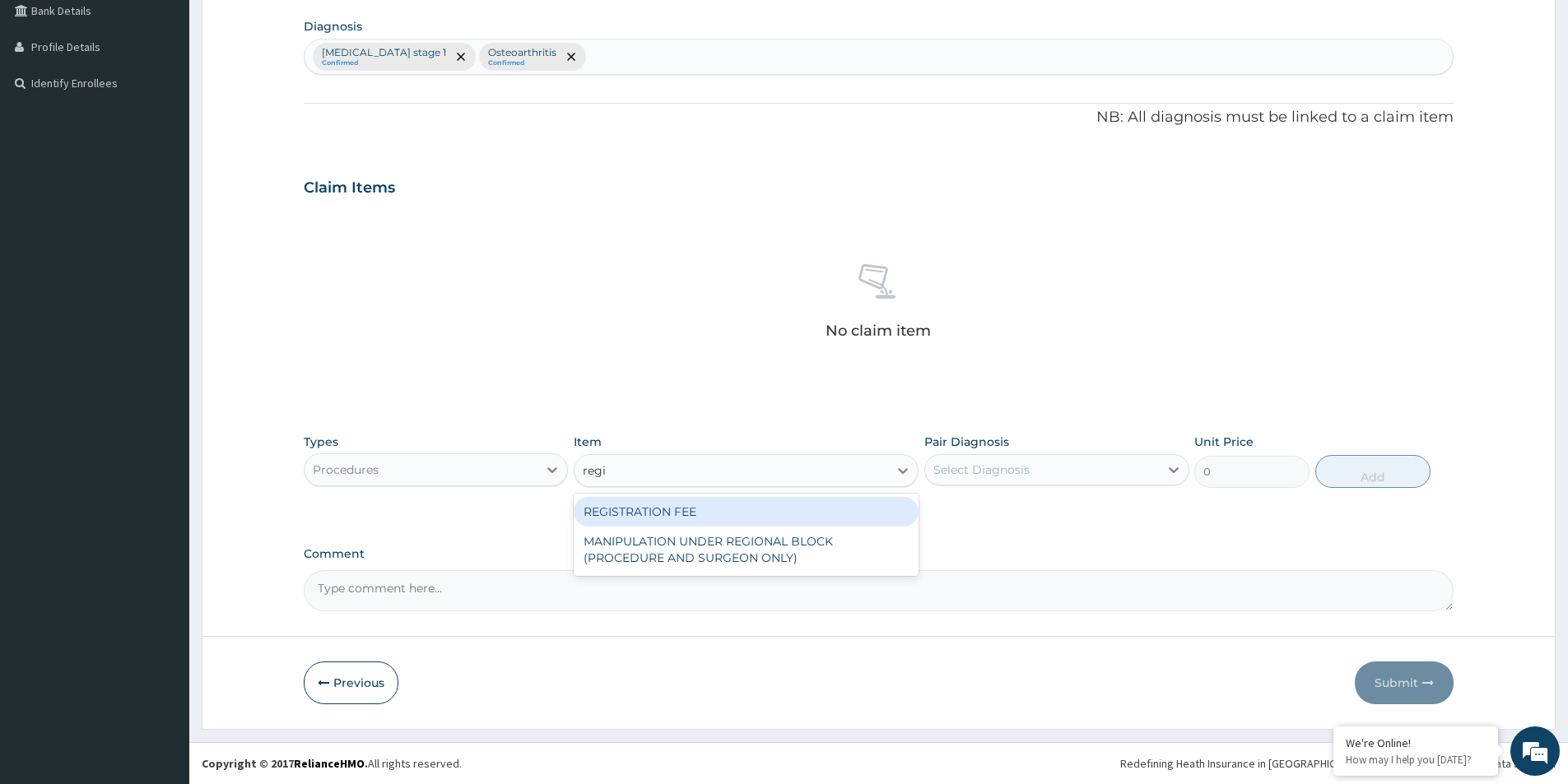
click at [625, 508] on div "REGISTRATION FEE" at bounding box center [746, 511] width 345 height 30
type input "2500"
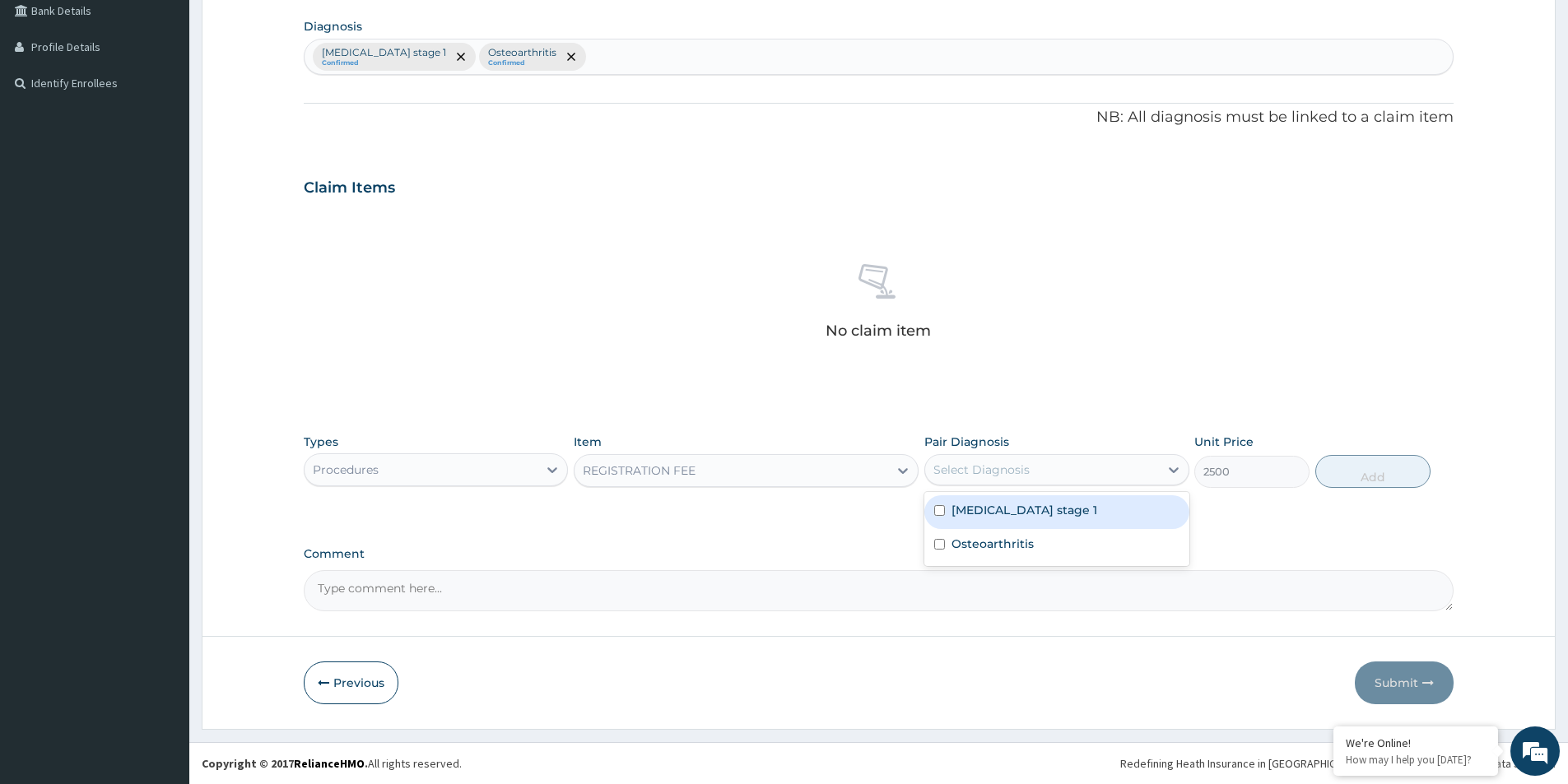
click at [1015, 463] on div "Select Diagnosis" at bounding box center [981, 470] width 96 height 16
click at [941, 508] on input "checkbox" at bounding box center [939, 510] width 11 height 11
checkbox input "true"
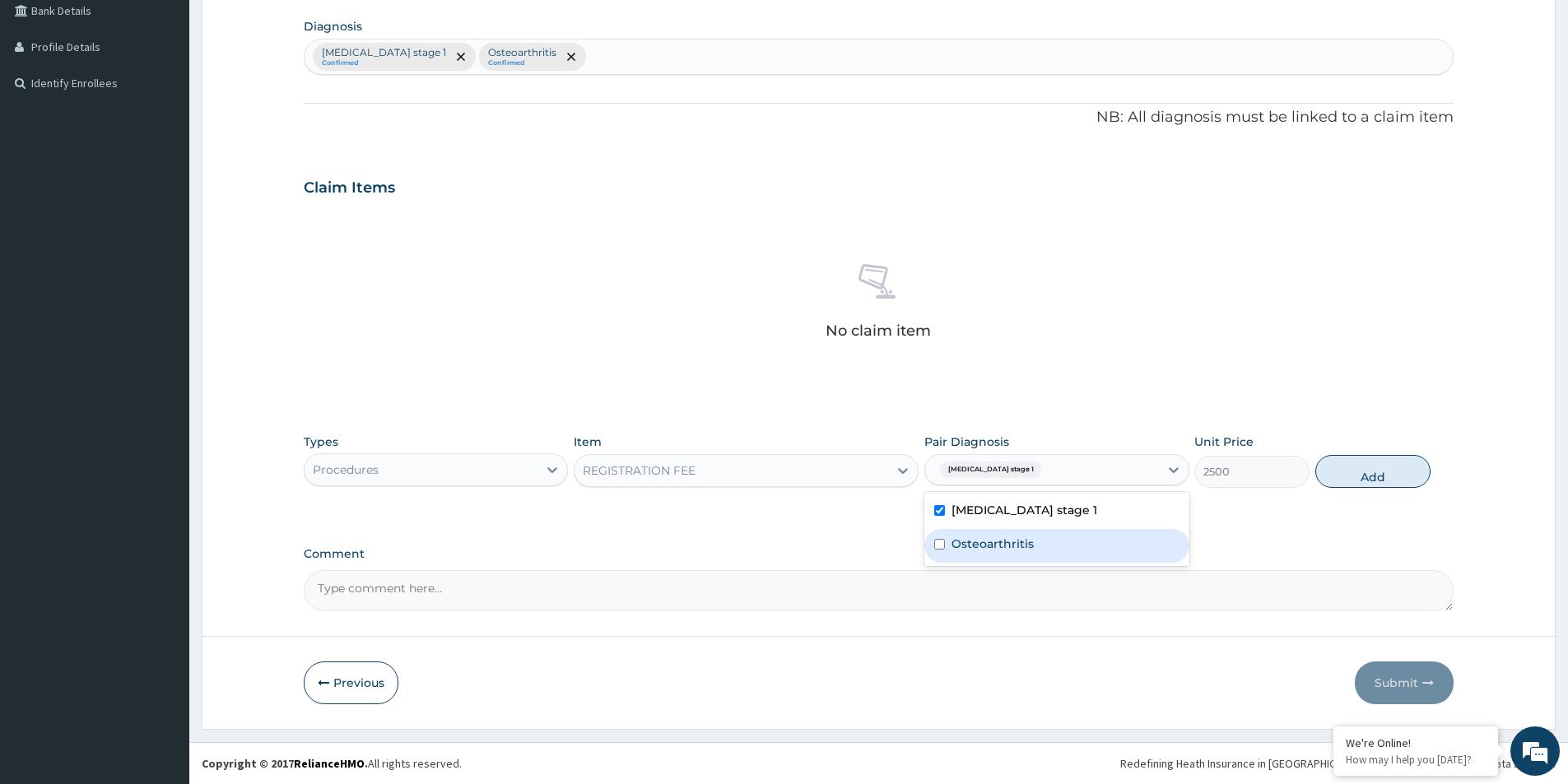
click at [937, 541] on input "checkbox" at bounding box center [939, 544] width 11 height 11
checkbox input "true"
click at [1345, 465] on button "Add" at bounding box center [1373, 471] width 116 height 33
type input "0"
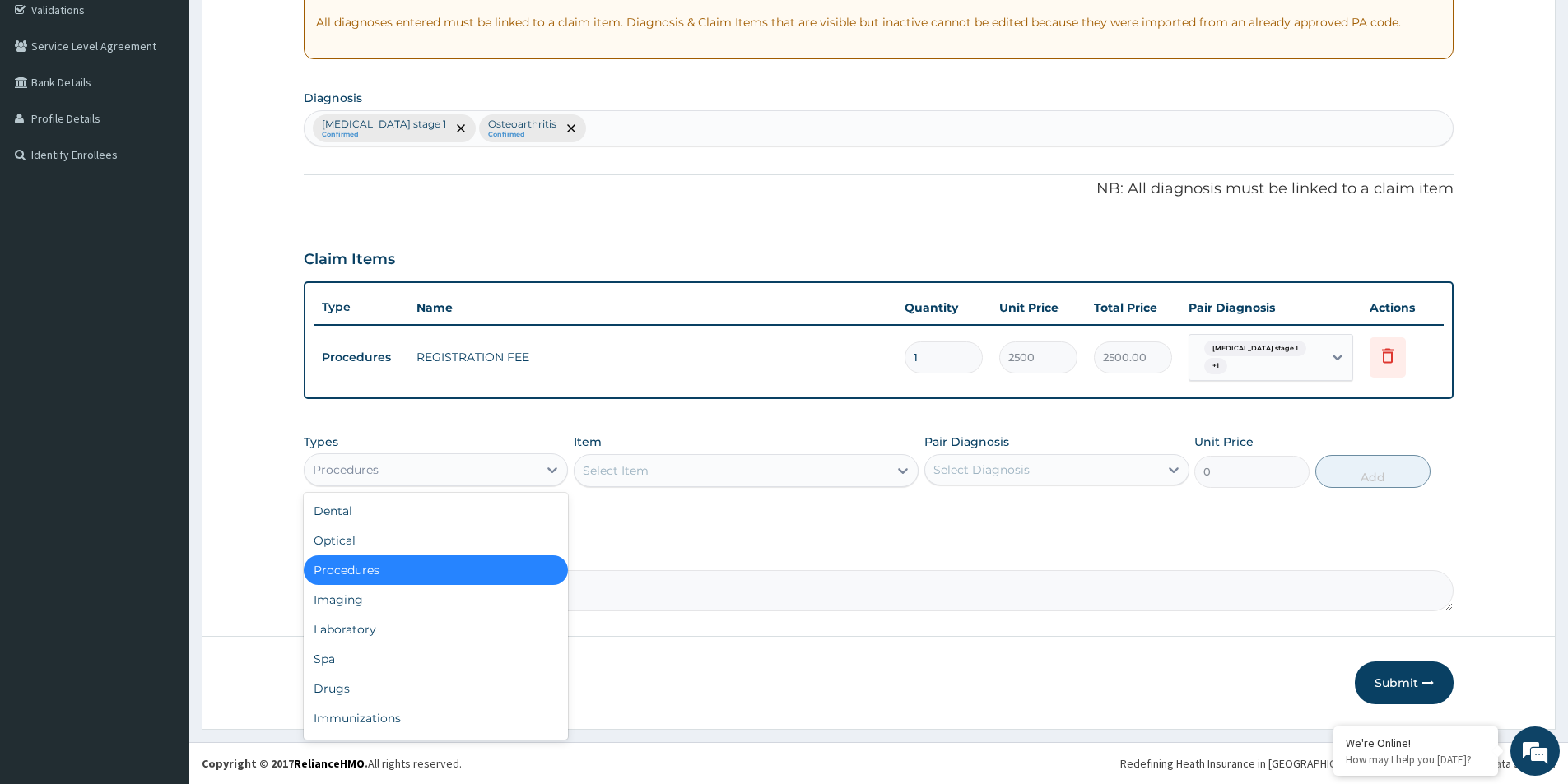
click at [409, 466] on div "Procedures" at bounding box center [420, 470] width 233 height 26
click at [406, 572] on div "Procedures" at bounding box center [435, 570] width 264 height 30
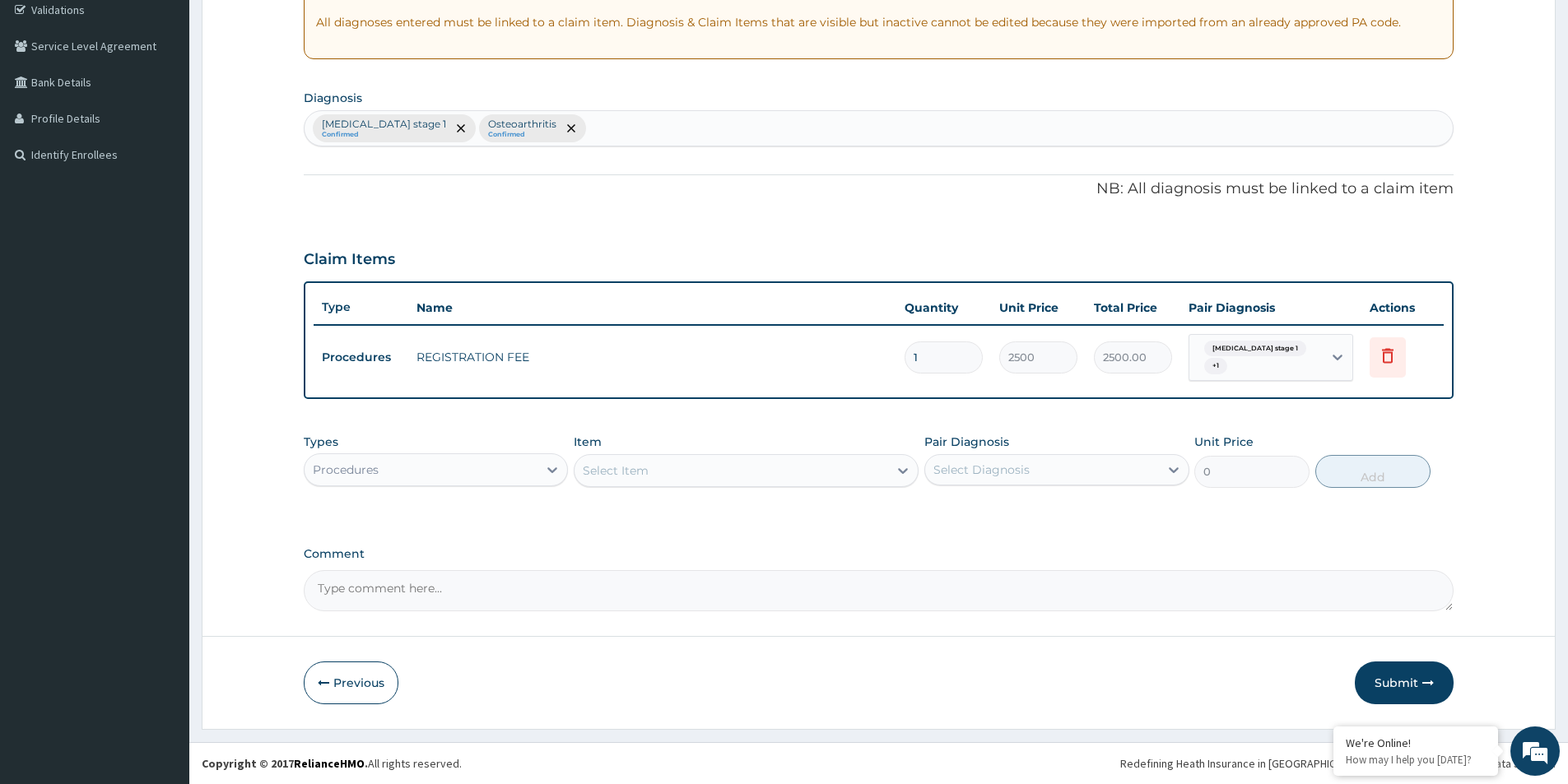
click at [605, 468] on div "Select Item" at bounding box center [616, 470] width 66 height 16
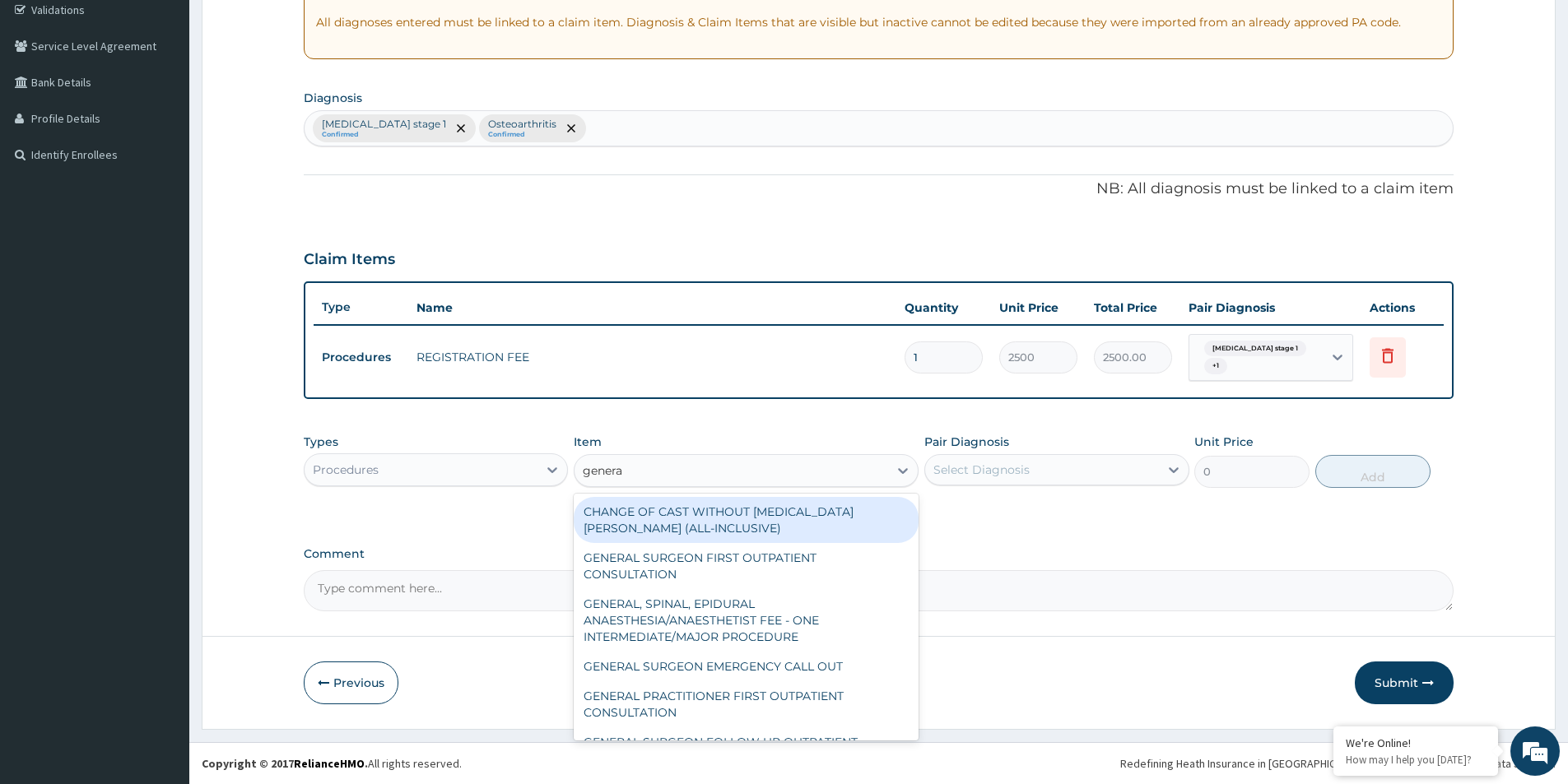
type input "general"
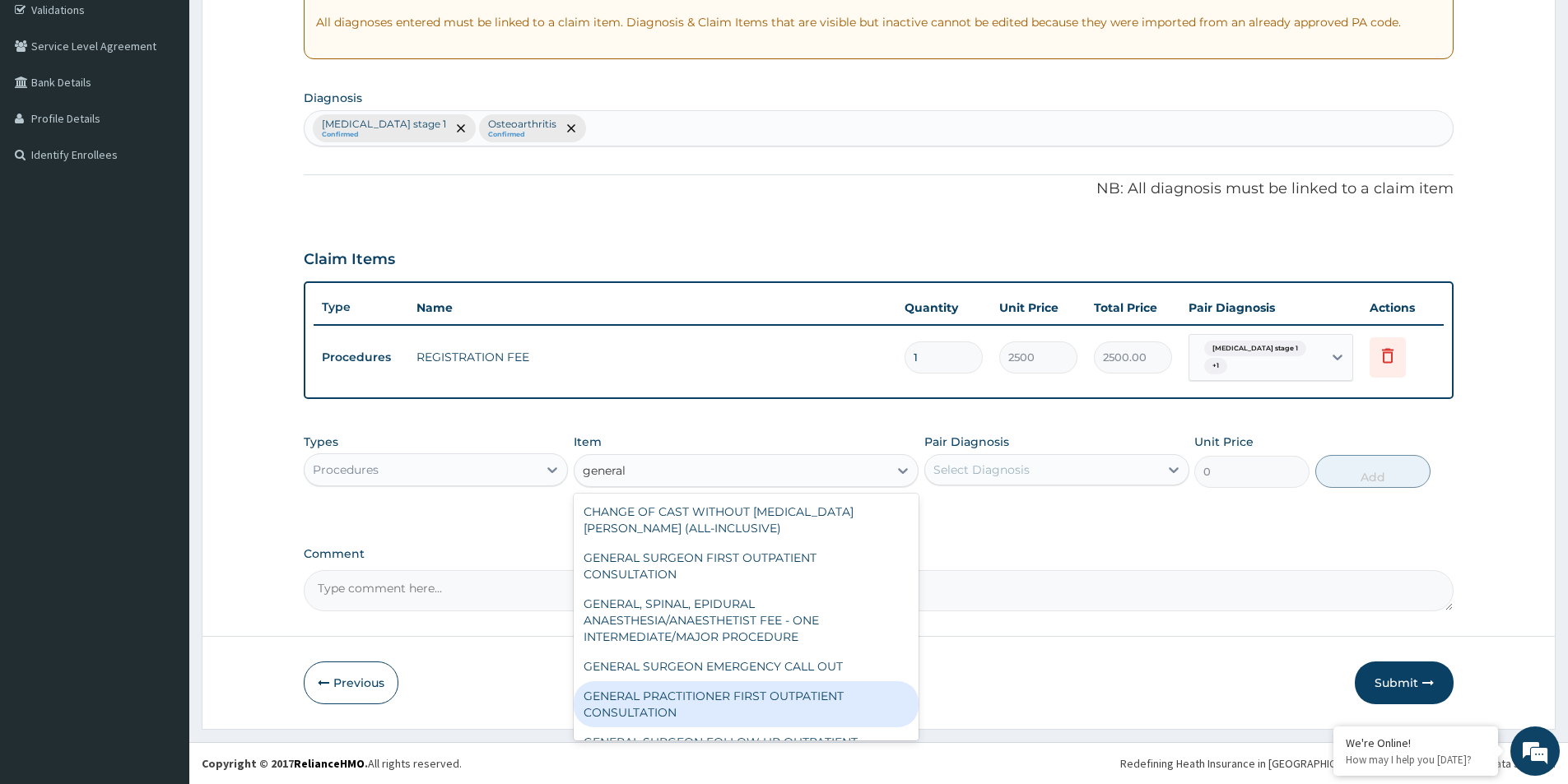
click at [609, 711] on div "GENERAL PRACTITIONER FIRST OUTPATIENT CONSULTATION" at bounding box center [746, 704] width 345 height 46
type input "3750"
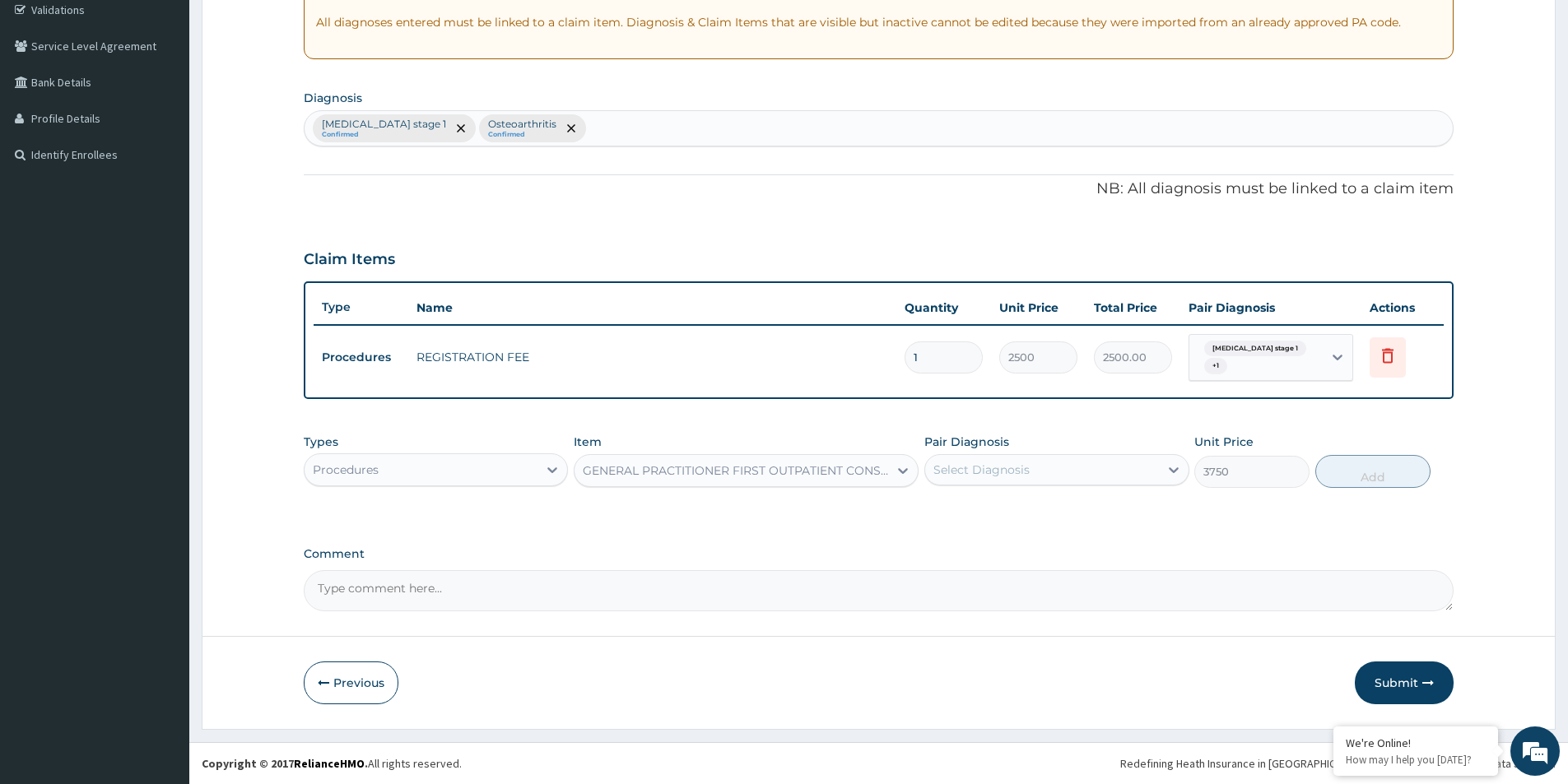
click at [952, 457] on div "Select Diagnosis" at bounding box center [1041, 470] width 233 height 26
click at [939, 510] on input "checkbox" at bounding box center [939, 511] width 11 height 11
checkbox input "true"
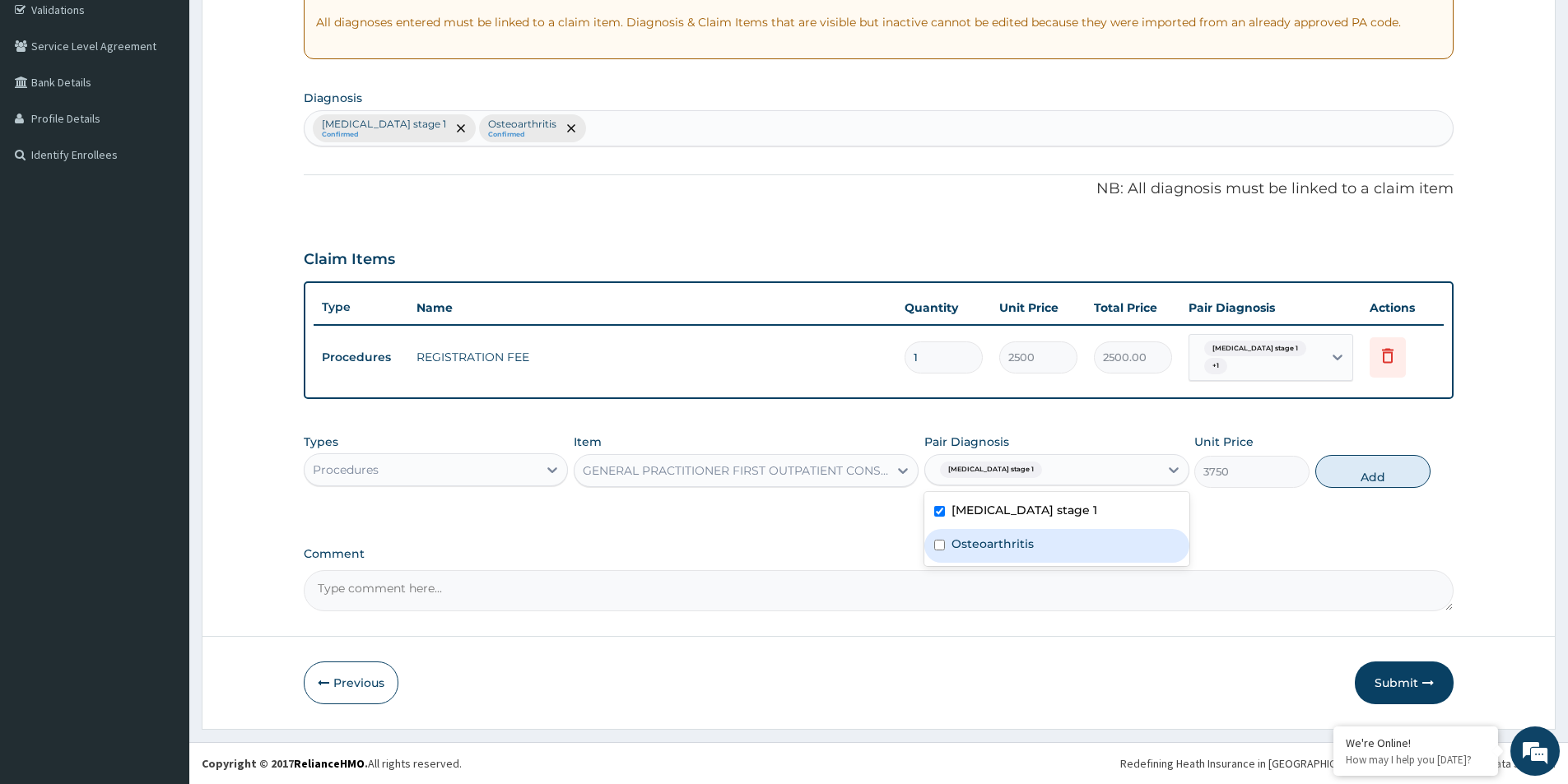
click at [938, 542] on input "checkbox" at bounding box center [939, 545] width 11 height 11
checkbox input "true"
click at [1357, 465] on button "Add" at bounding box center [1373, 471] width 116 height 33
type input "0"
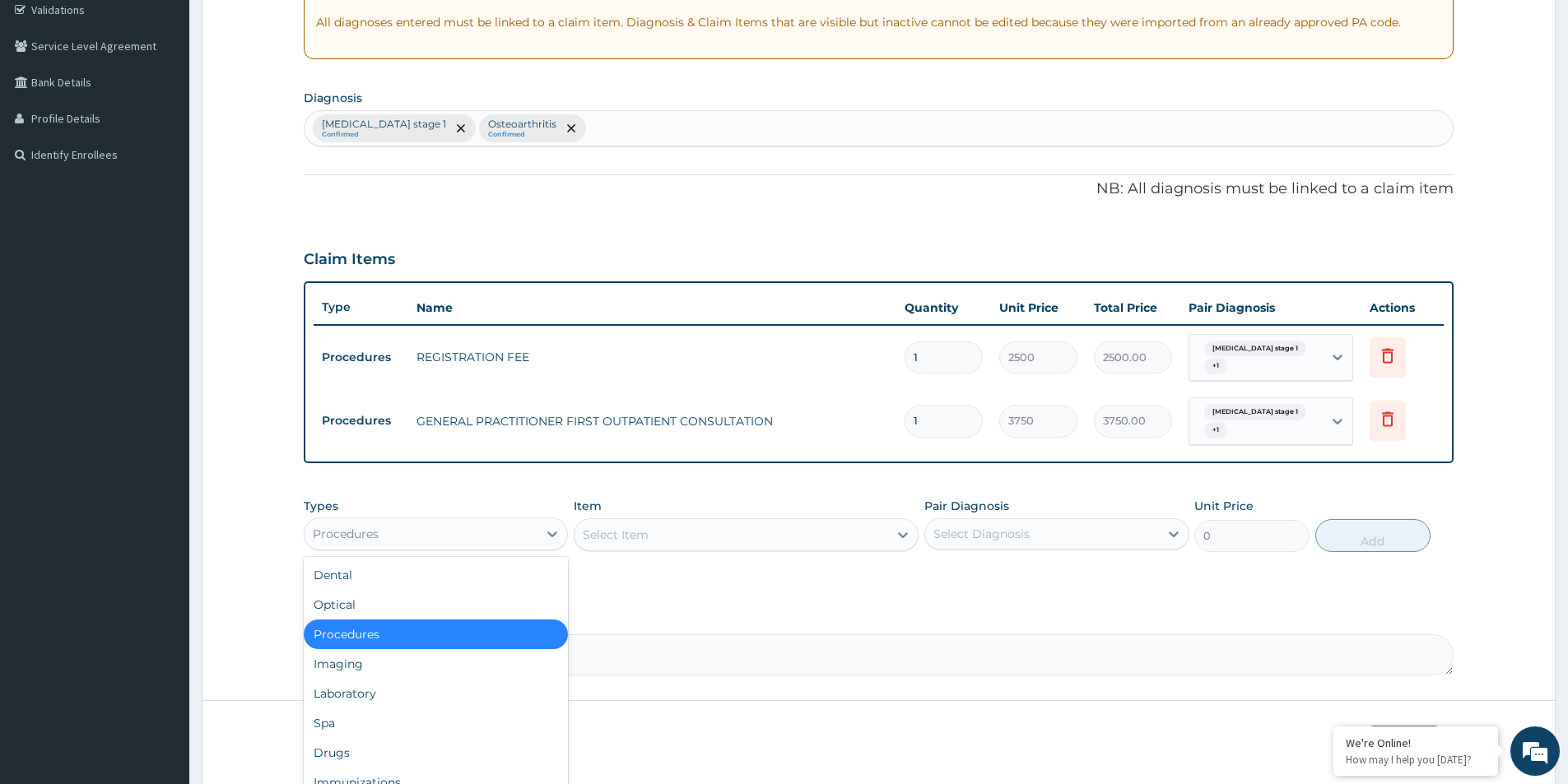
click at [487, 536] on div "Procedures" at bounding box center [420, 533] width 233 height 26
click at [364, 748] on div "Drugs" at bounding box center [435, 753] width 264 height 30
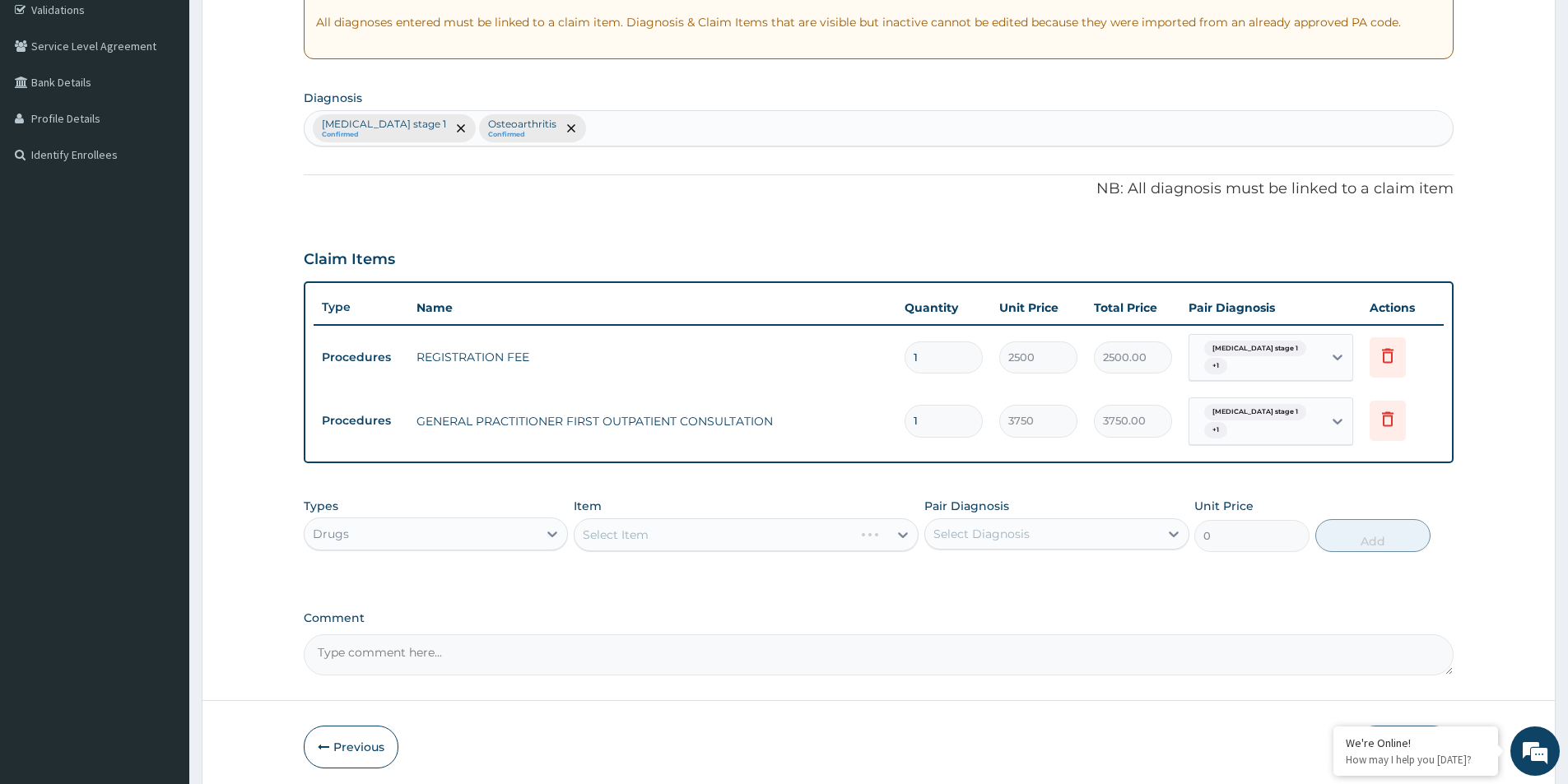
click at [618, 536] on div "Select Item" at bounding box center [746, 534] width 345 height 33
click at [620, 533] on div "Select Item" at bounding box center [746, 534] width 345 height 33
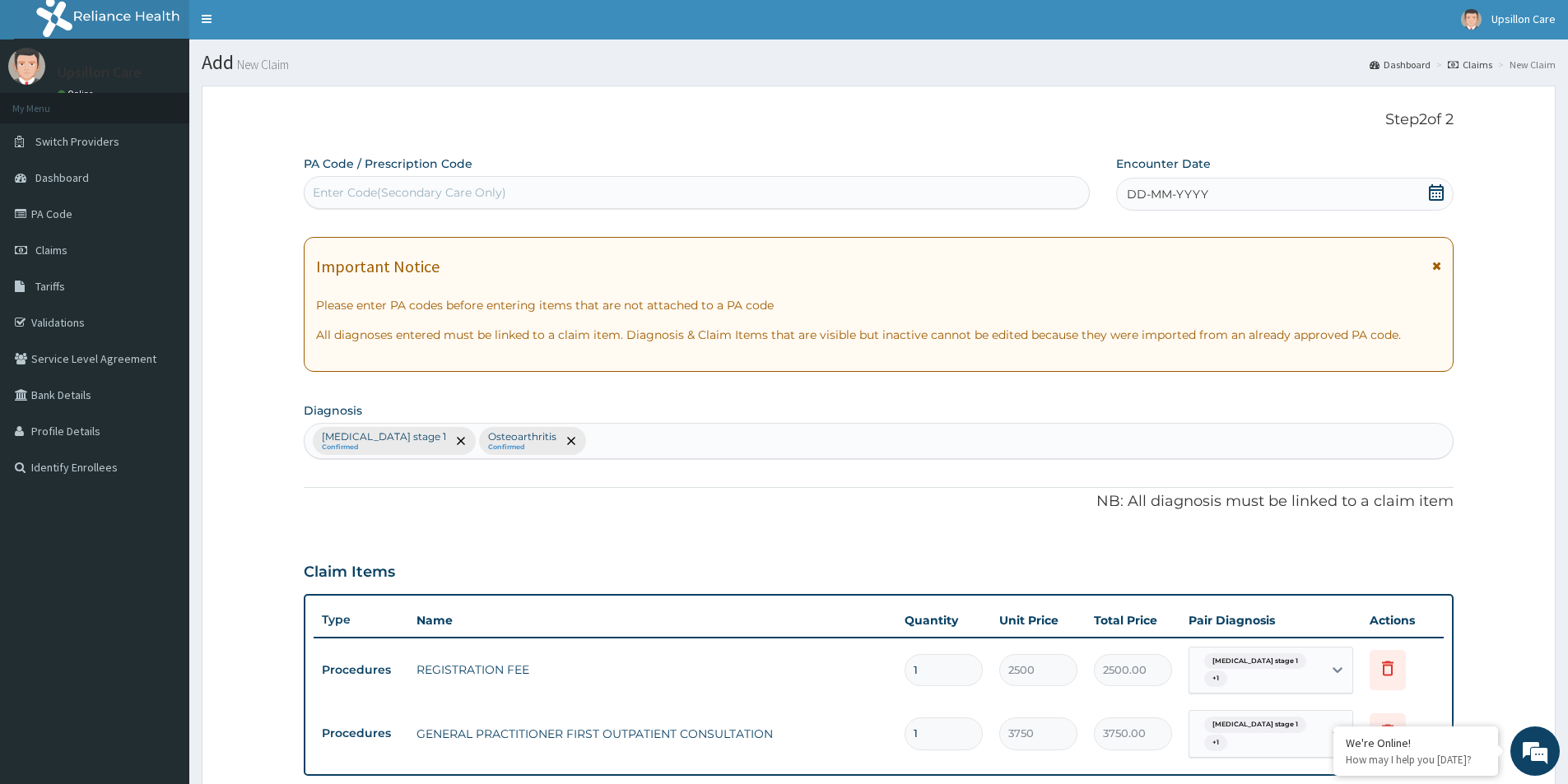
scroll to position [0, 0]
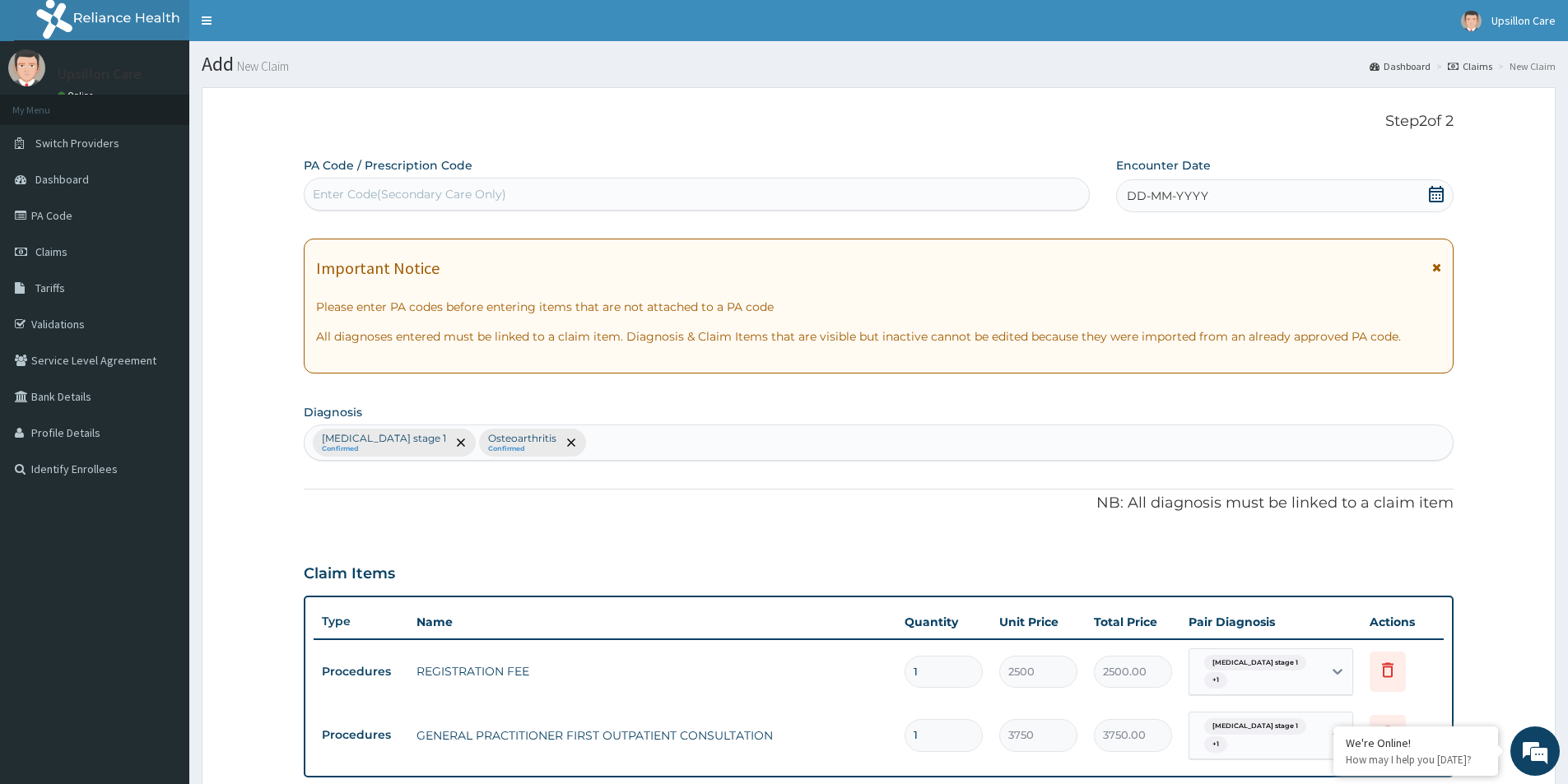
click at [1205, 184] on div "DD-MM-YYYY" at bounding box center [1284, 195] width 336 height 33
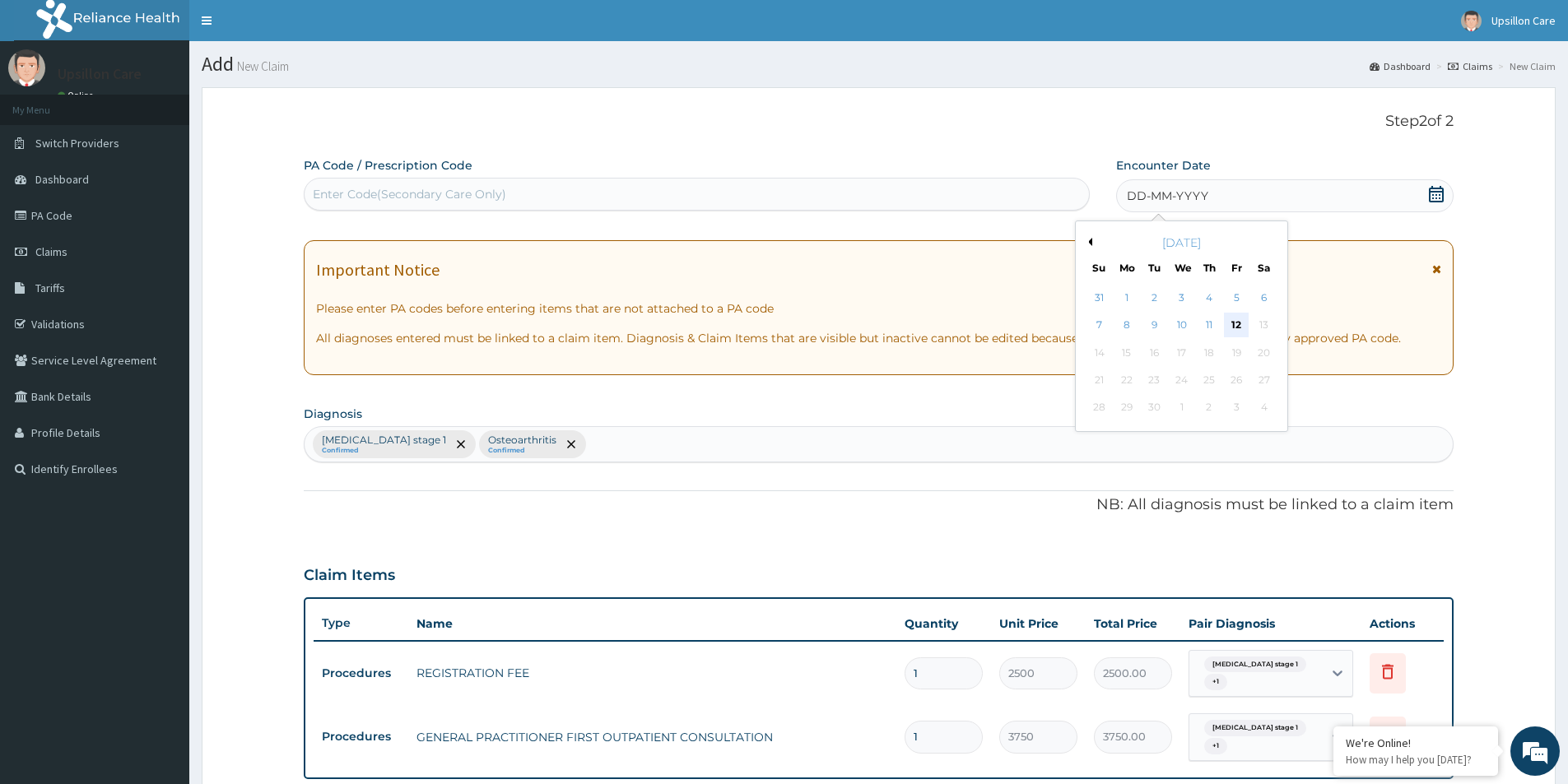
click at [1235, 321] on div "12" at bounding box center [1237, 325] width 25 height 25
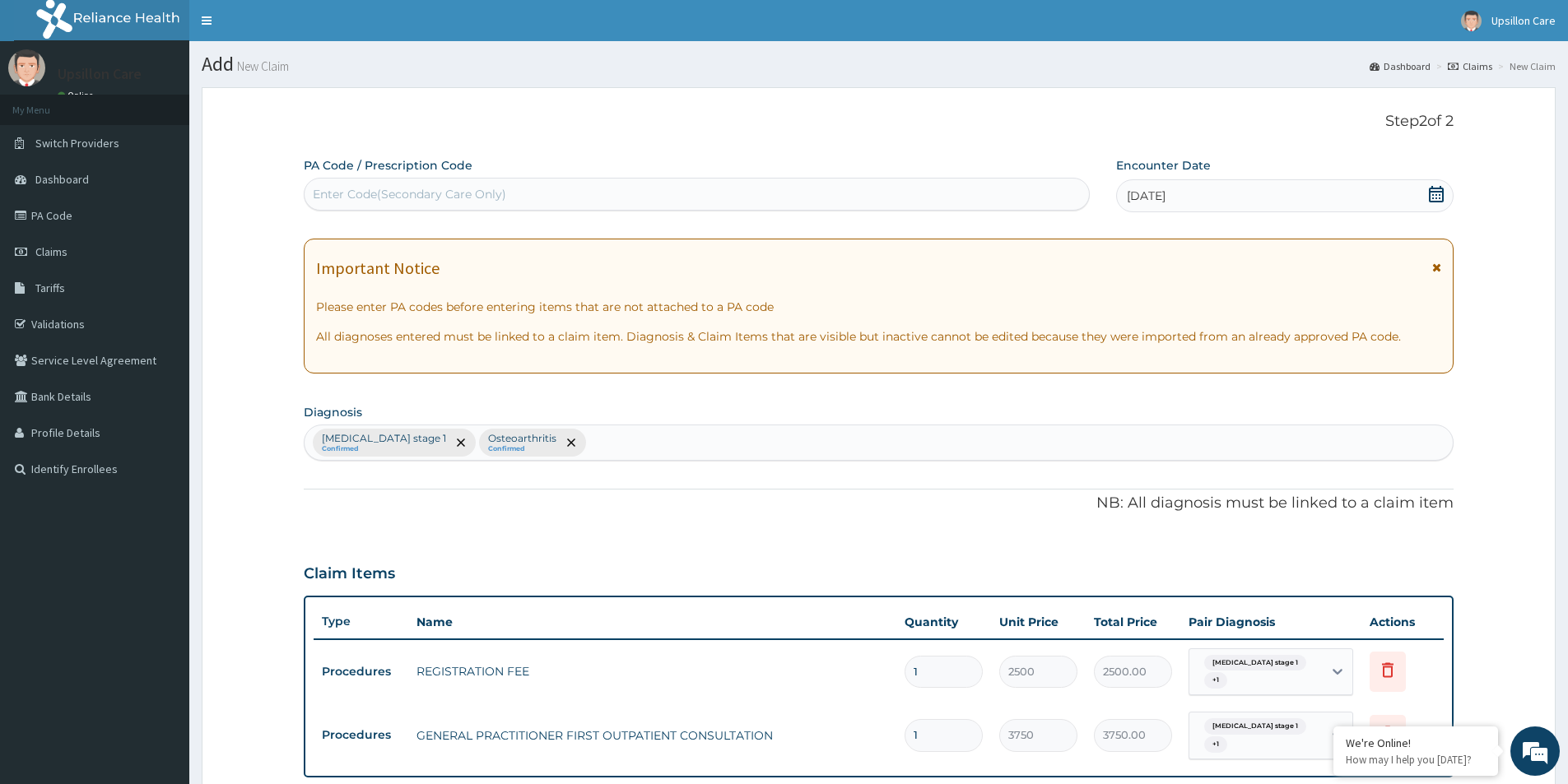
click at [488, 189] on div "Enter Code(Secondary Care Only)" at bounding box center [409, 194] width 194 height 16
paste input "PA/06B9B2"
type input "PA/06B9B2"
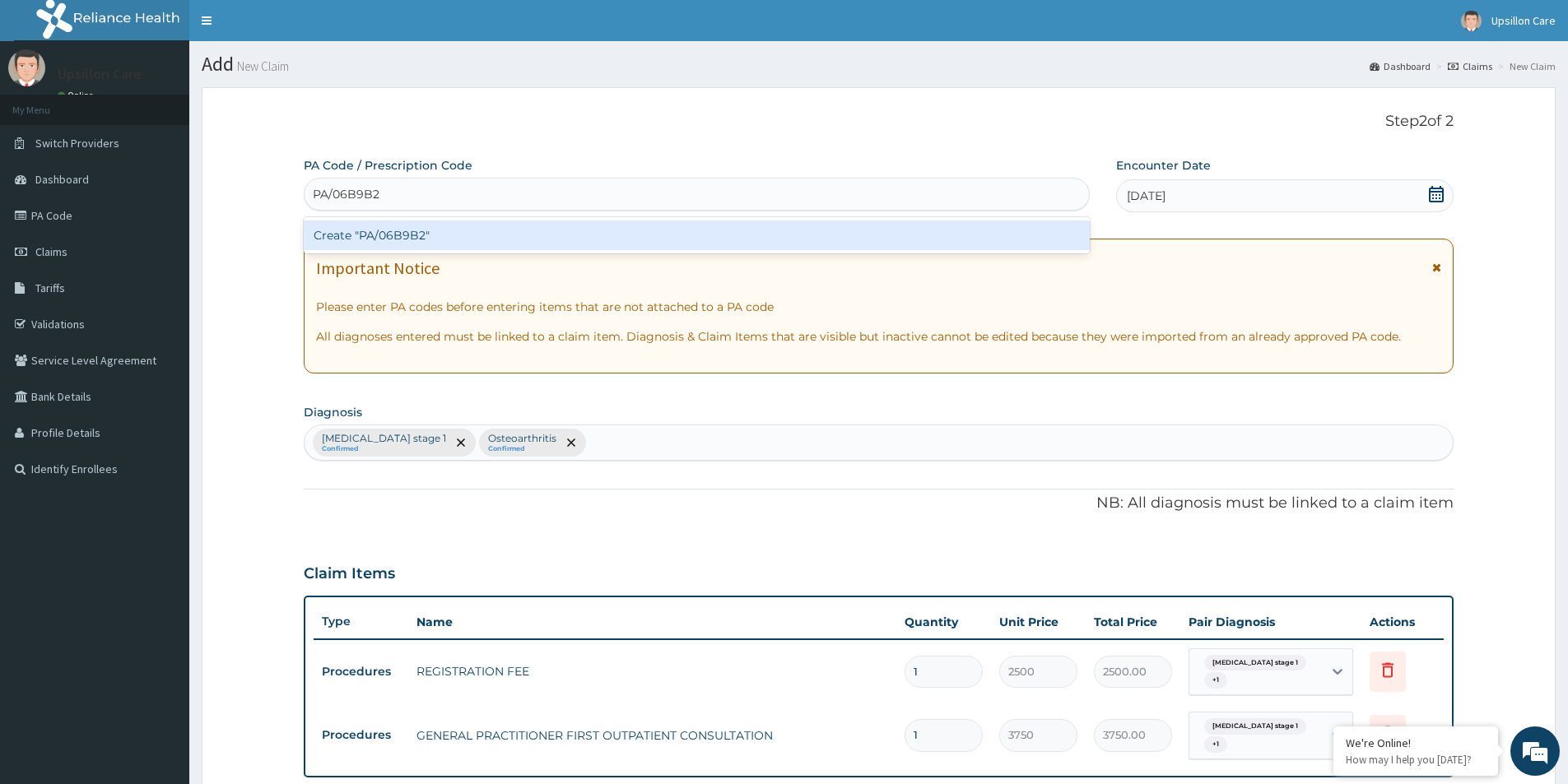
click at [458, 235] on div "Create "PA/06B9B2"" at bounding box center [696, 235] width 786 height 30
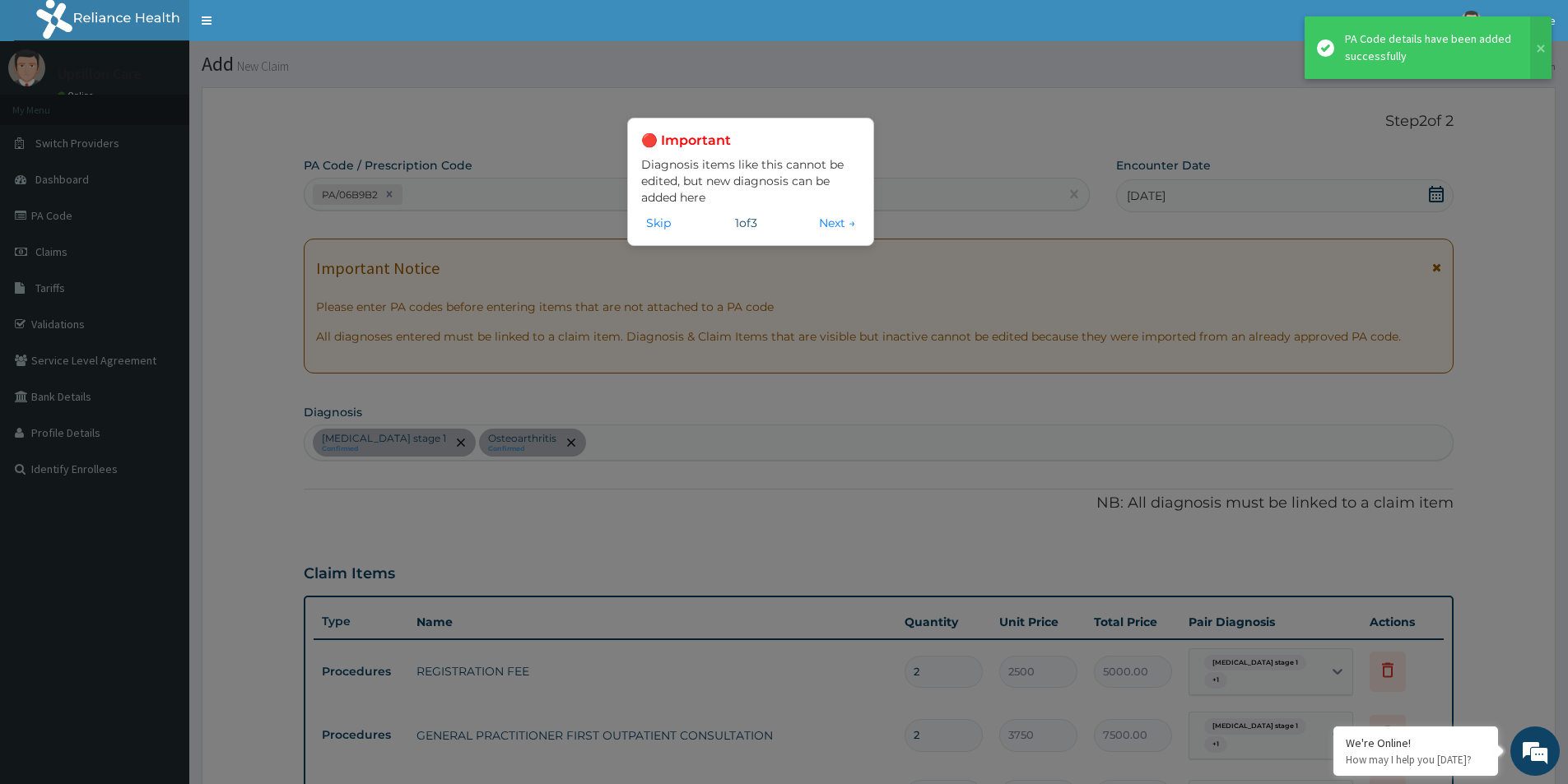
scroll to position [461, 0]
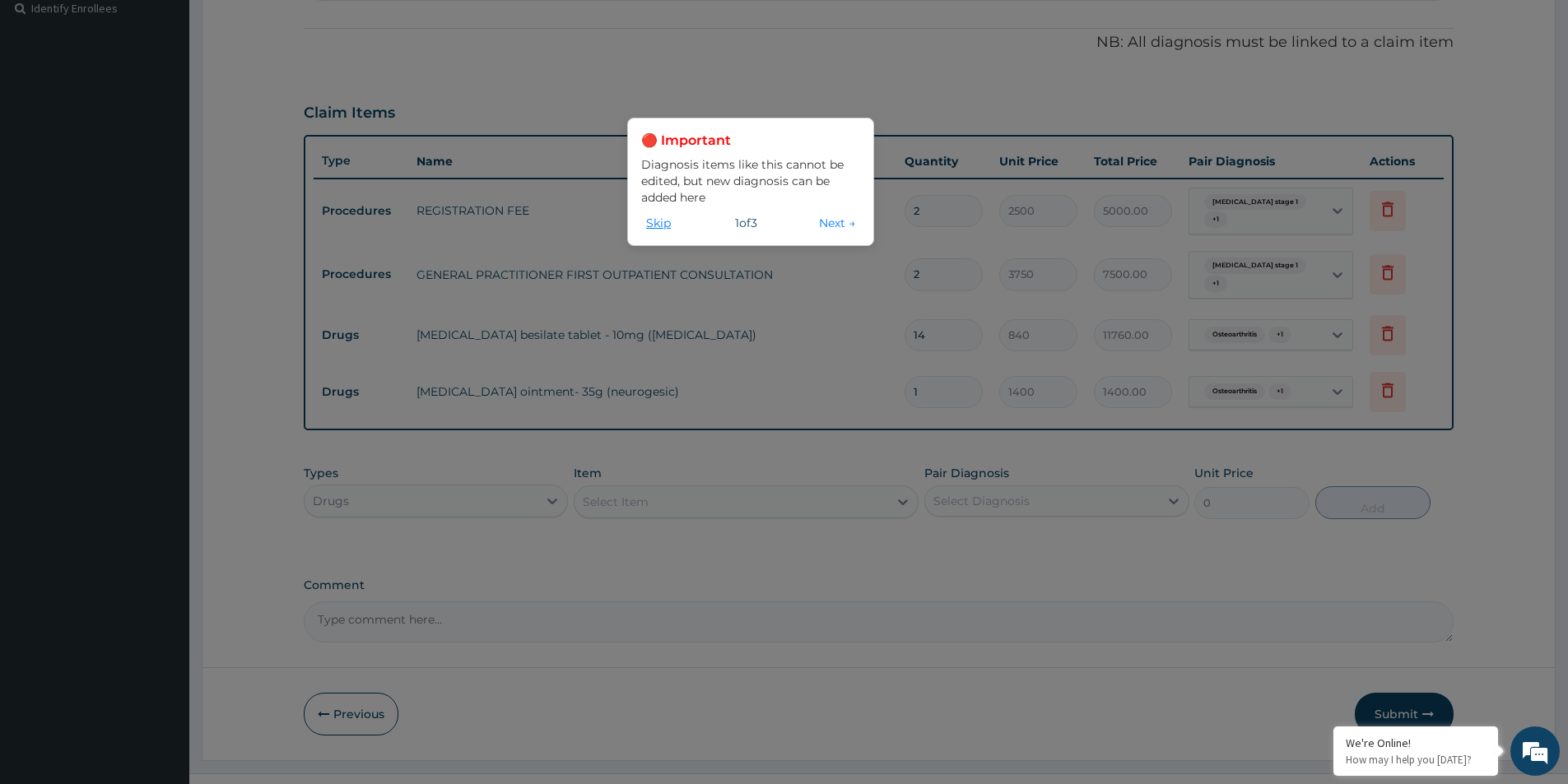
click at [652, 220] on button "Skip" at bounding box center [658, 223] width 35 height 18
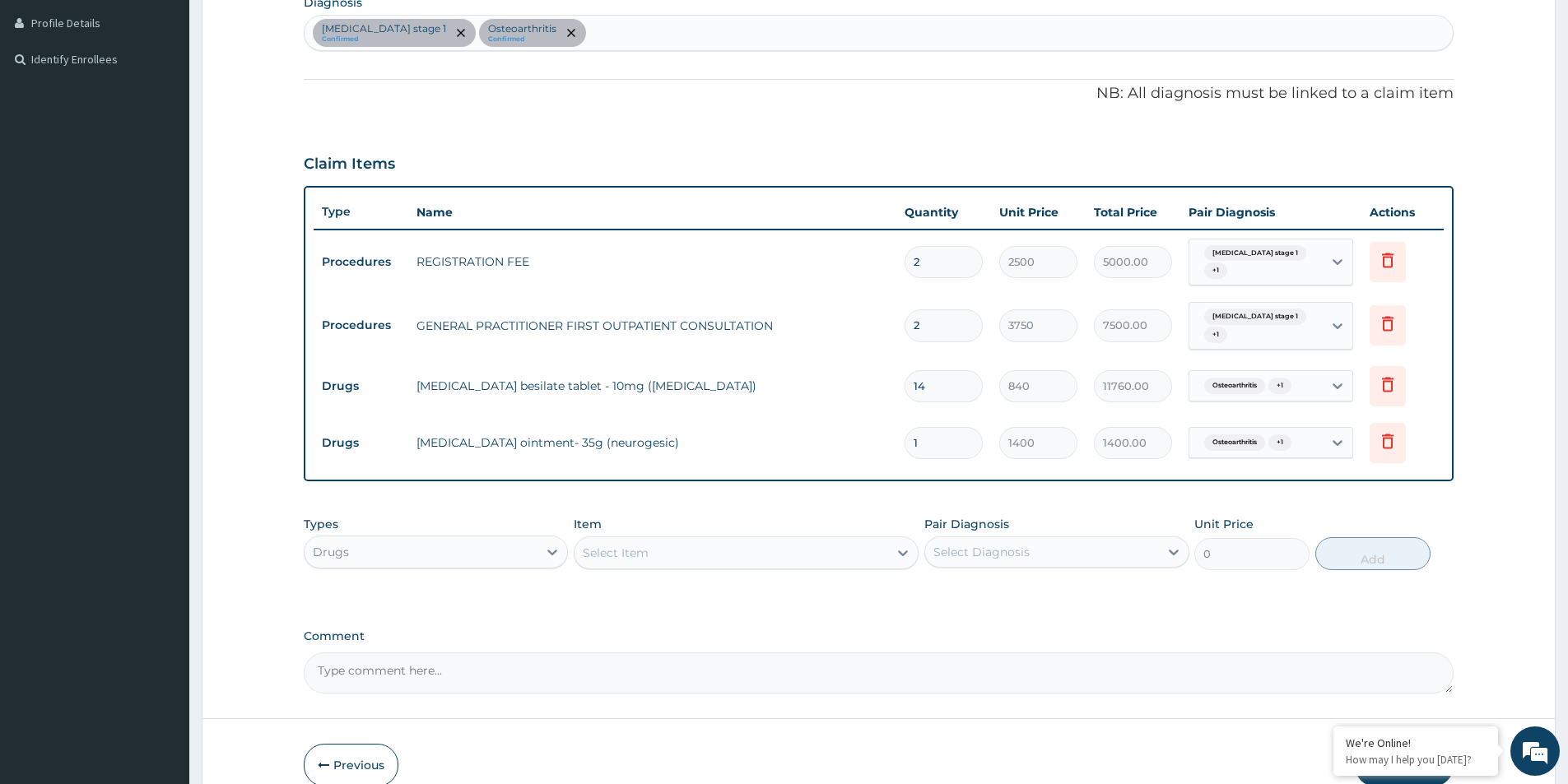
scroll to position [492, 0]
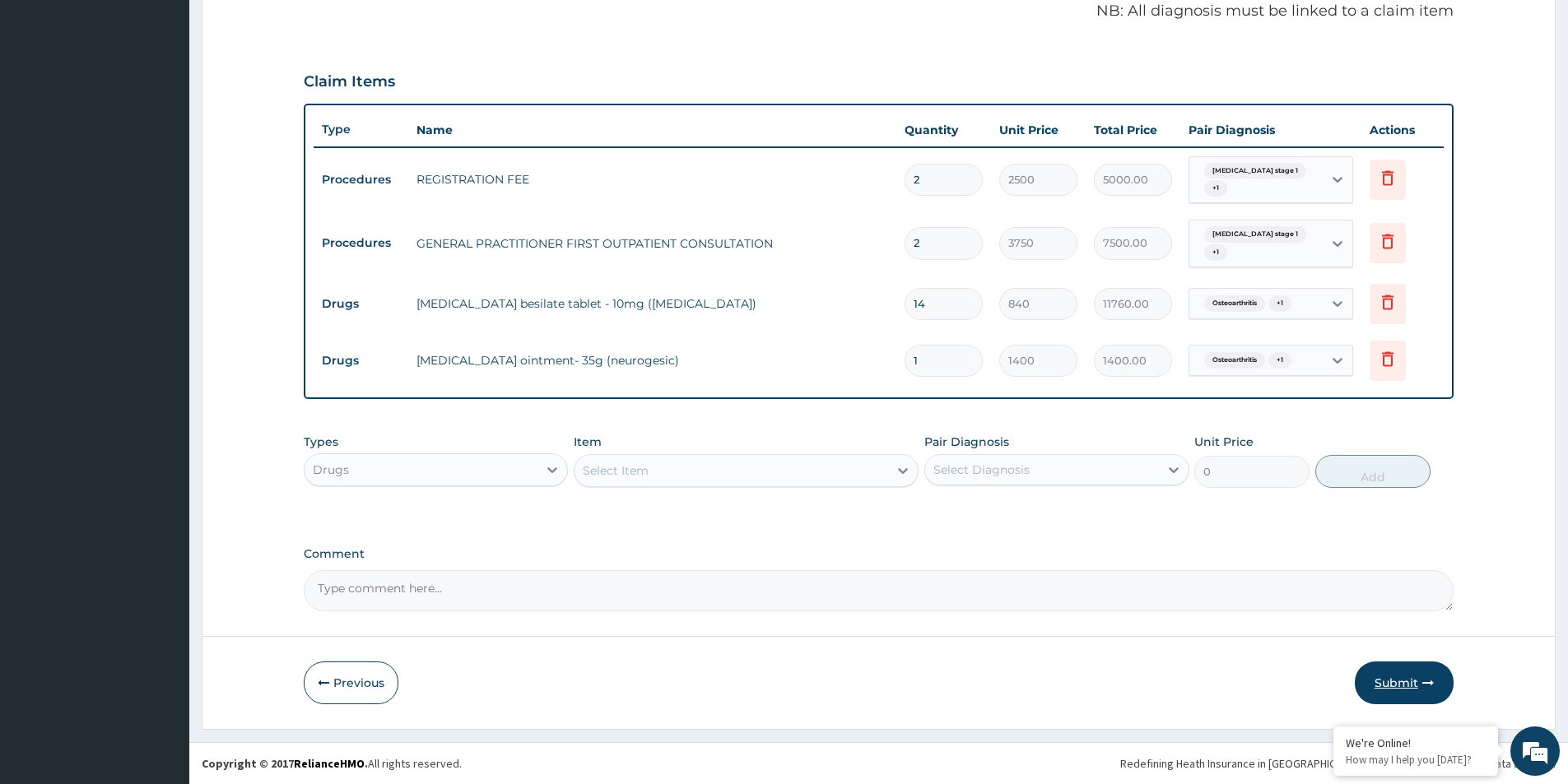
click at [1404, 673] on button "Submit" at bounding box center [1404, 683] width 99 height 42
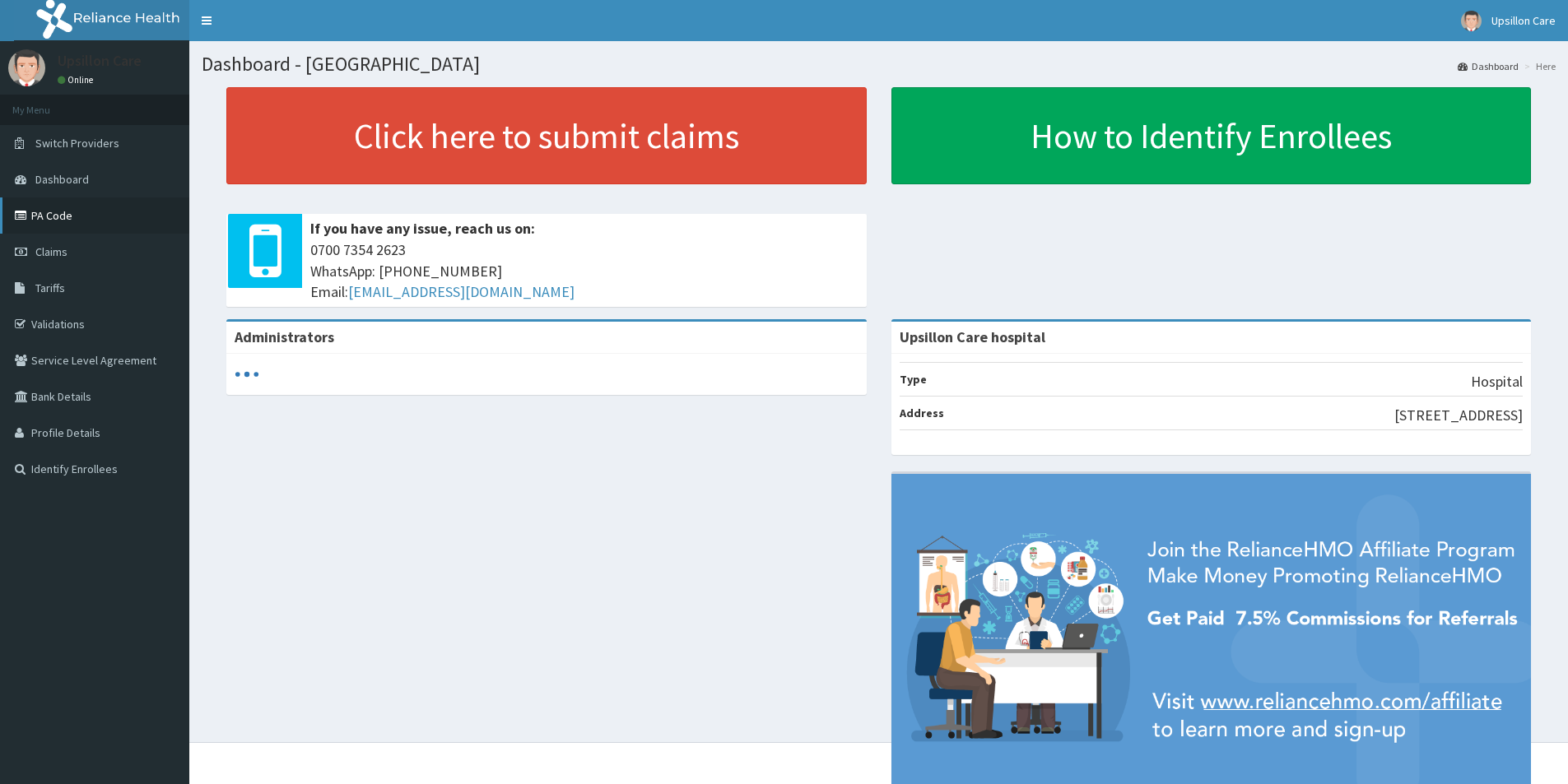
click at [82, 212] on link "PA Code" at bounding box center [94, 216] width 189 height 37
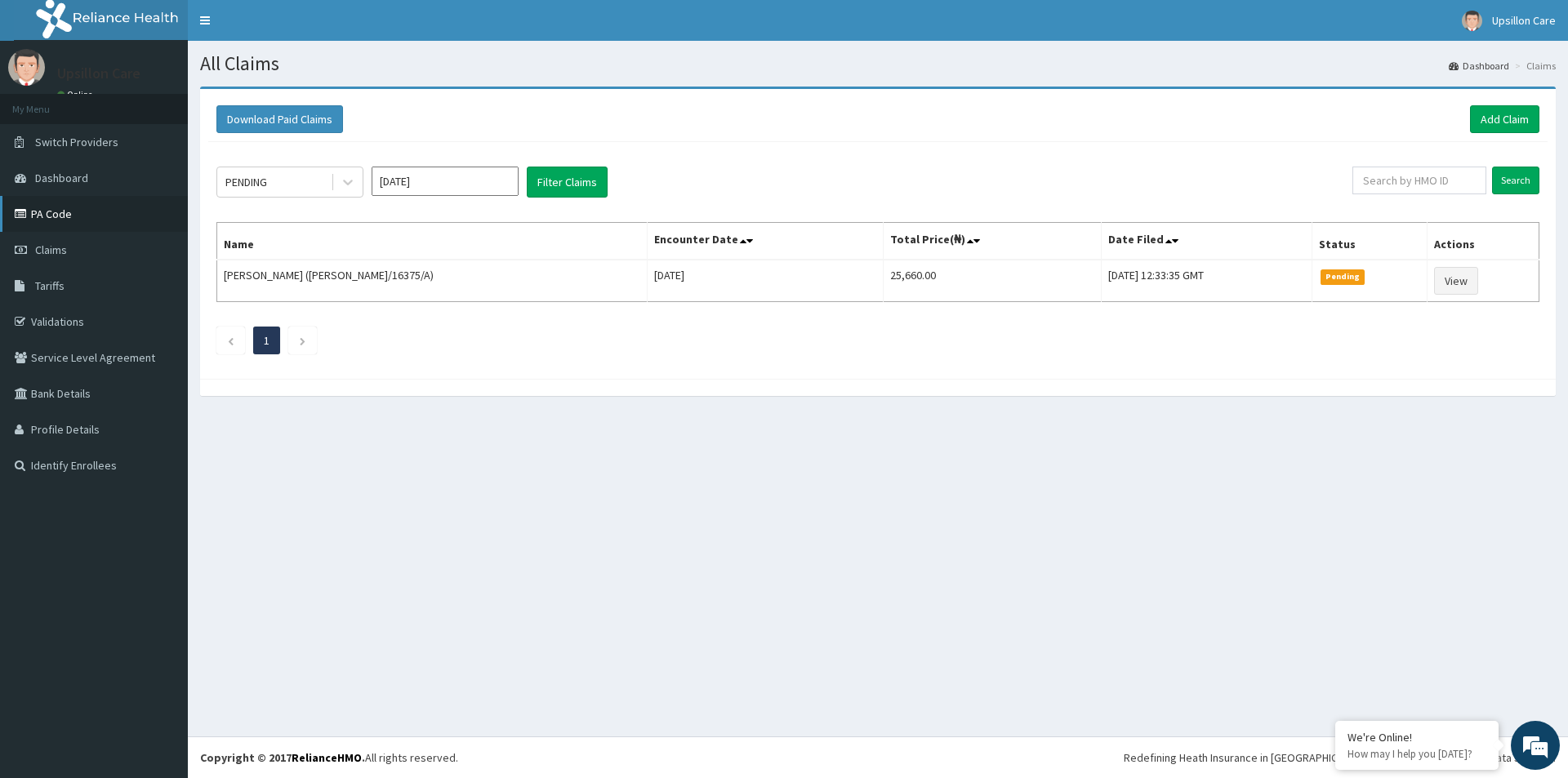
click at [76, 207] on link "PA Code" at bounding box center [94, 214] width 188 height 36
